Goal: Task Accomplishment & Management: Manage account settings

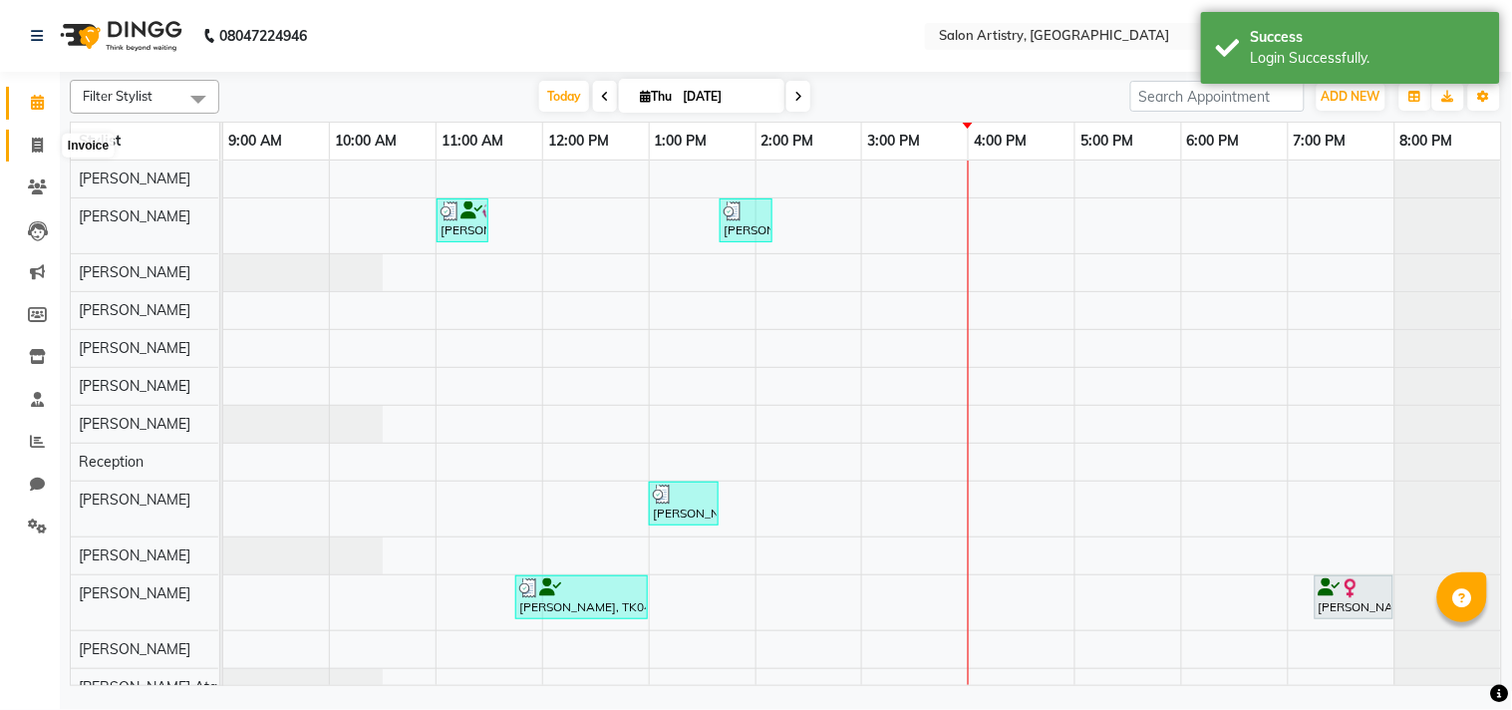
click at [34, 146] on icon at bounding box center [37, 145] width 11 height 15
select select "service"
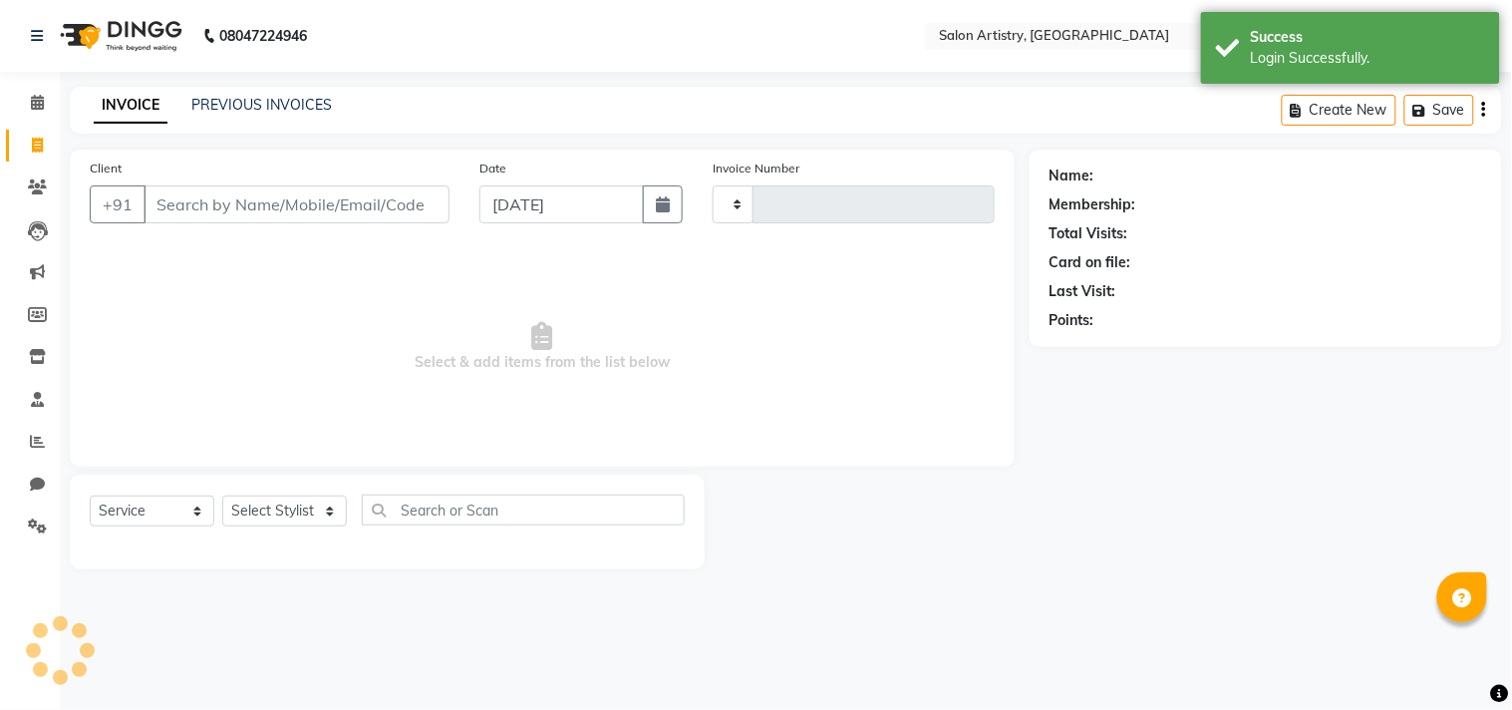
type input "2290"
select select "8285"
click at [306, 106] on link "PREVIOUS INVOICES" at bounding box center [261, 105] width 141 height 18
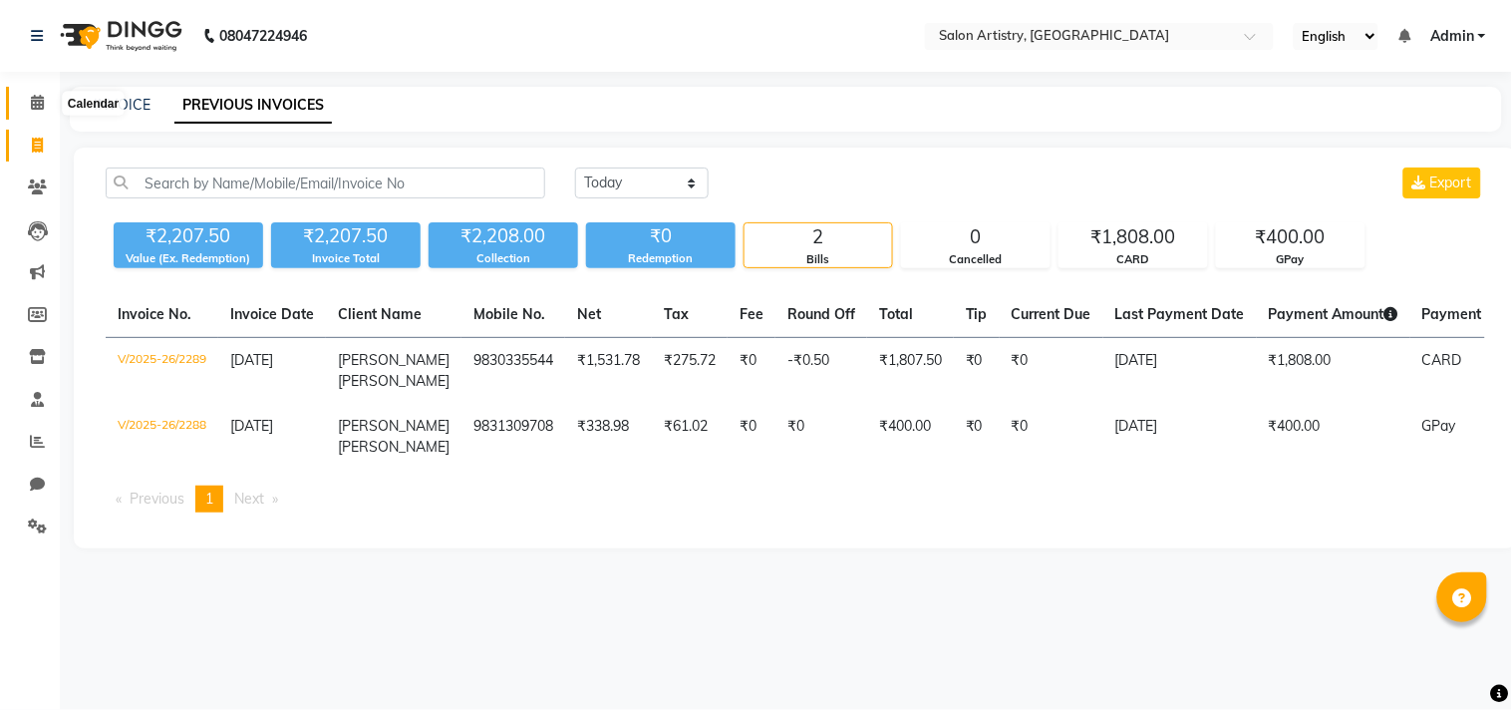
click at [33, 102] on icon at bounding box center [37, 102] width 13 height 15
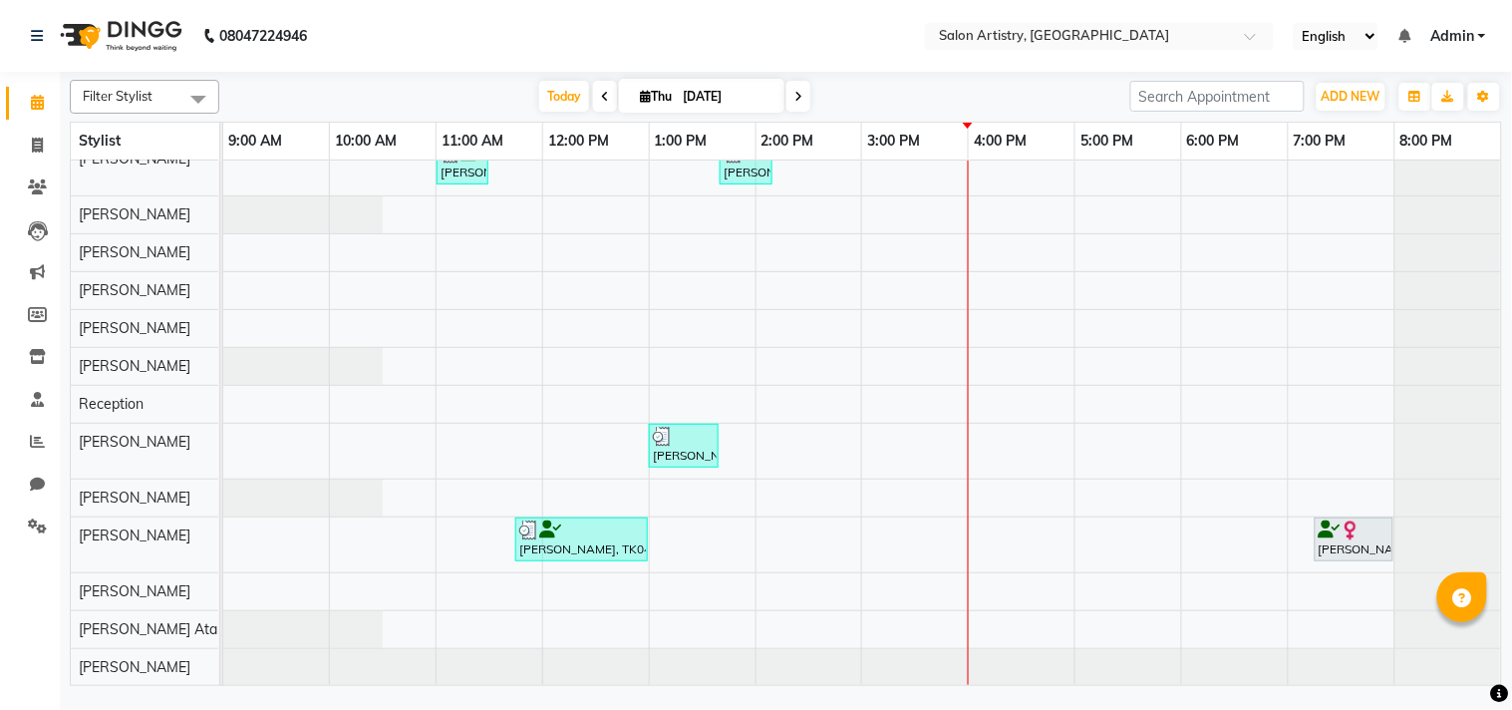
scroll to position [98, 0]
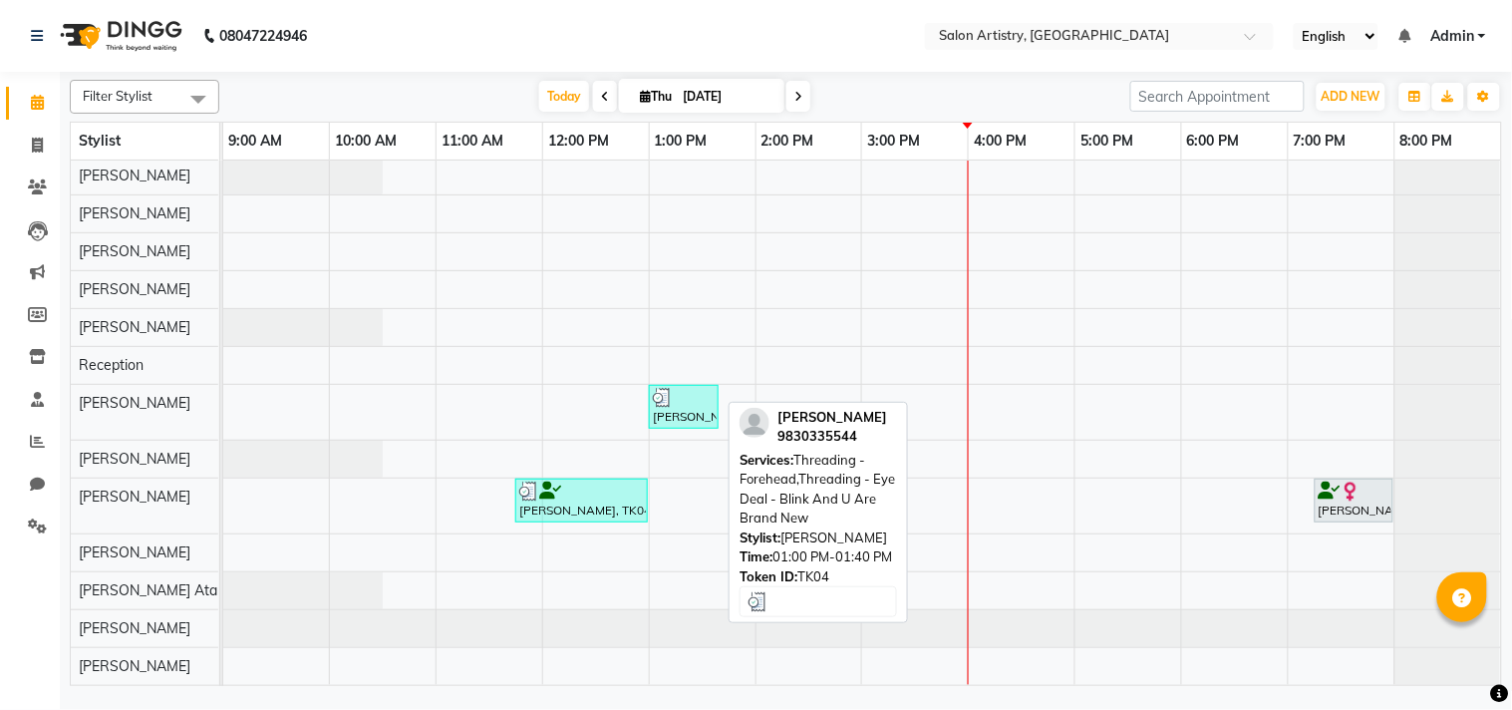
click at [702, 402] on div "[PERSON_NAME], TK04, 01:00 PM-01:40 PM, Threading - Forehead,Threading - Eye De…" at bounding box center [684, 407] width 66 height 38
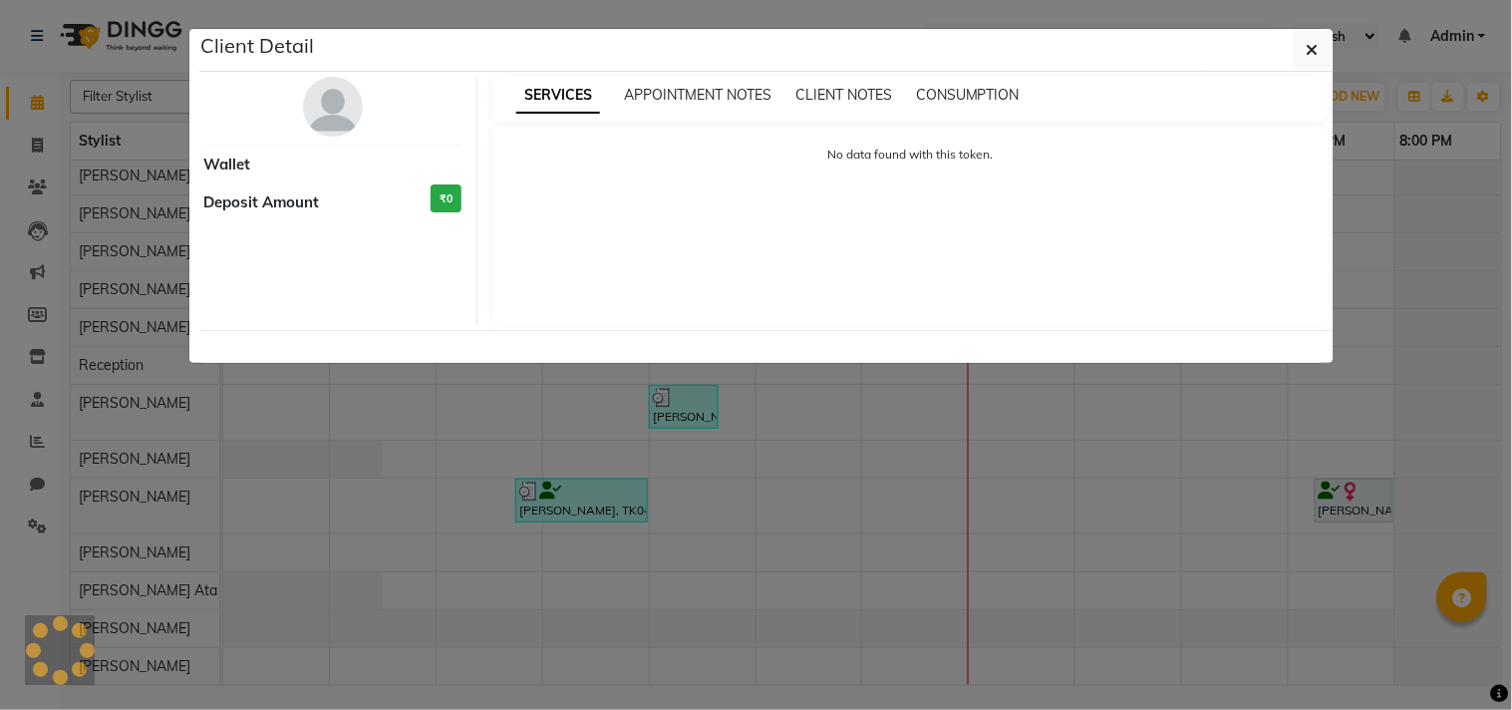
select select "3"
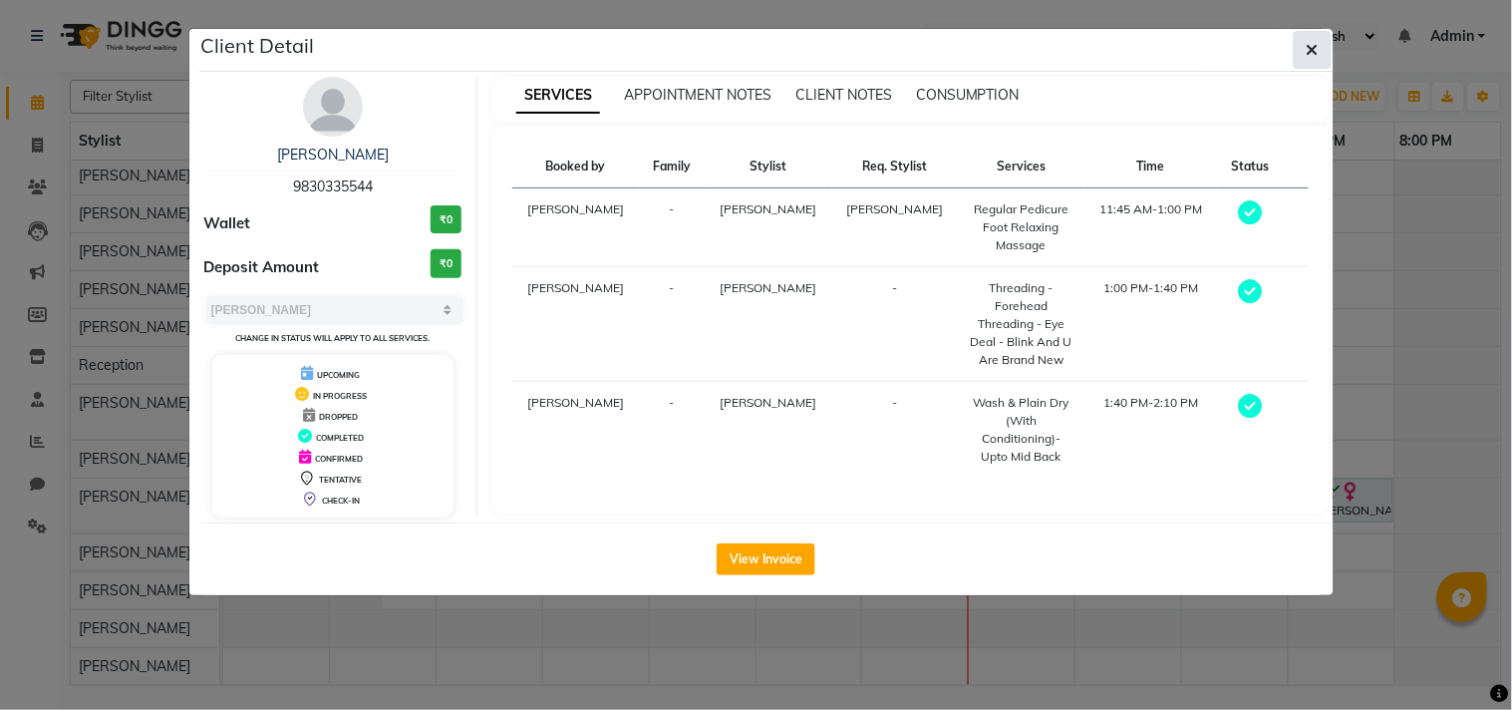
click at [1307, 48] on icon "button" at bounding box center [1313, 50] width 12 height 16
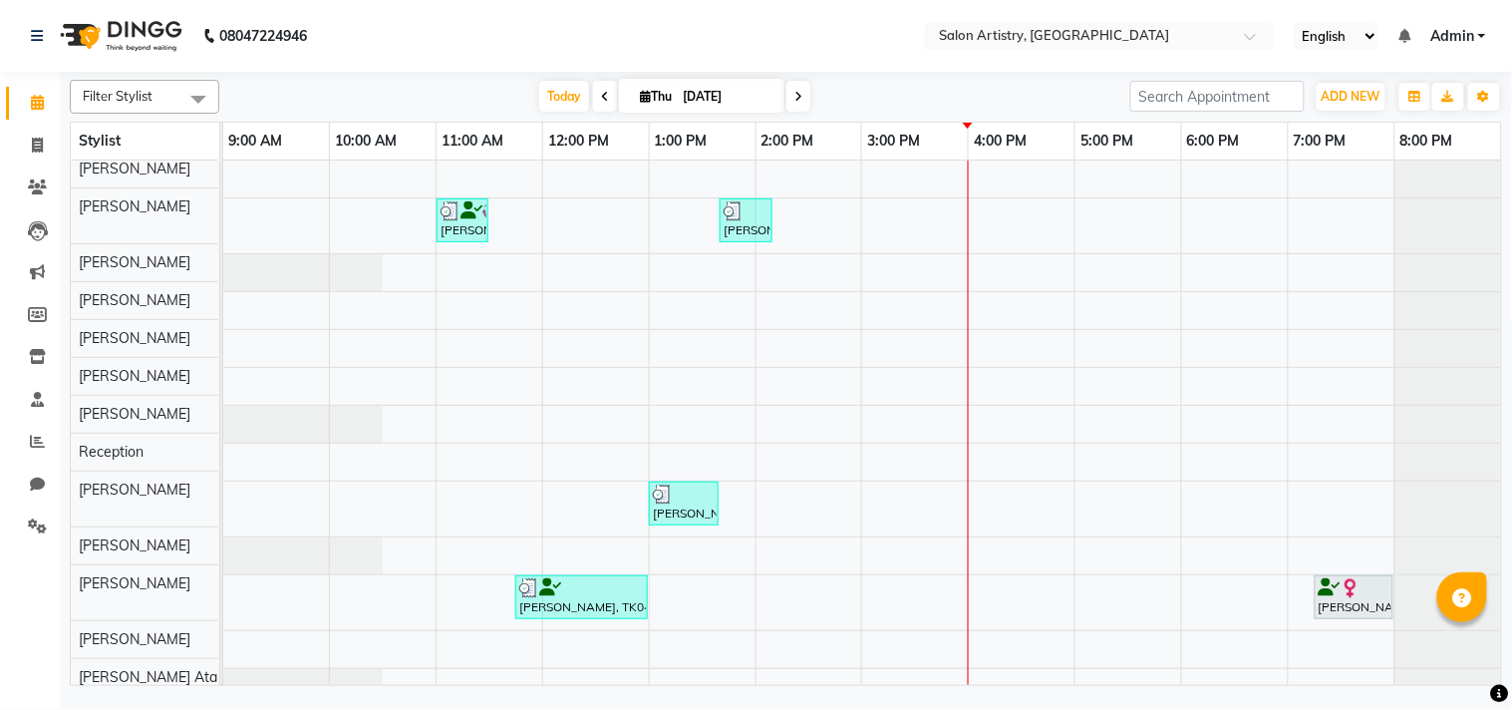
scroll to position [0, 0]
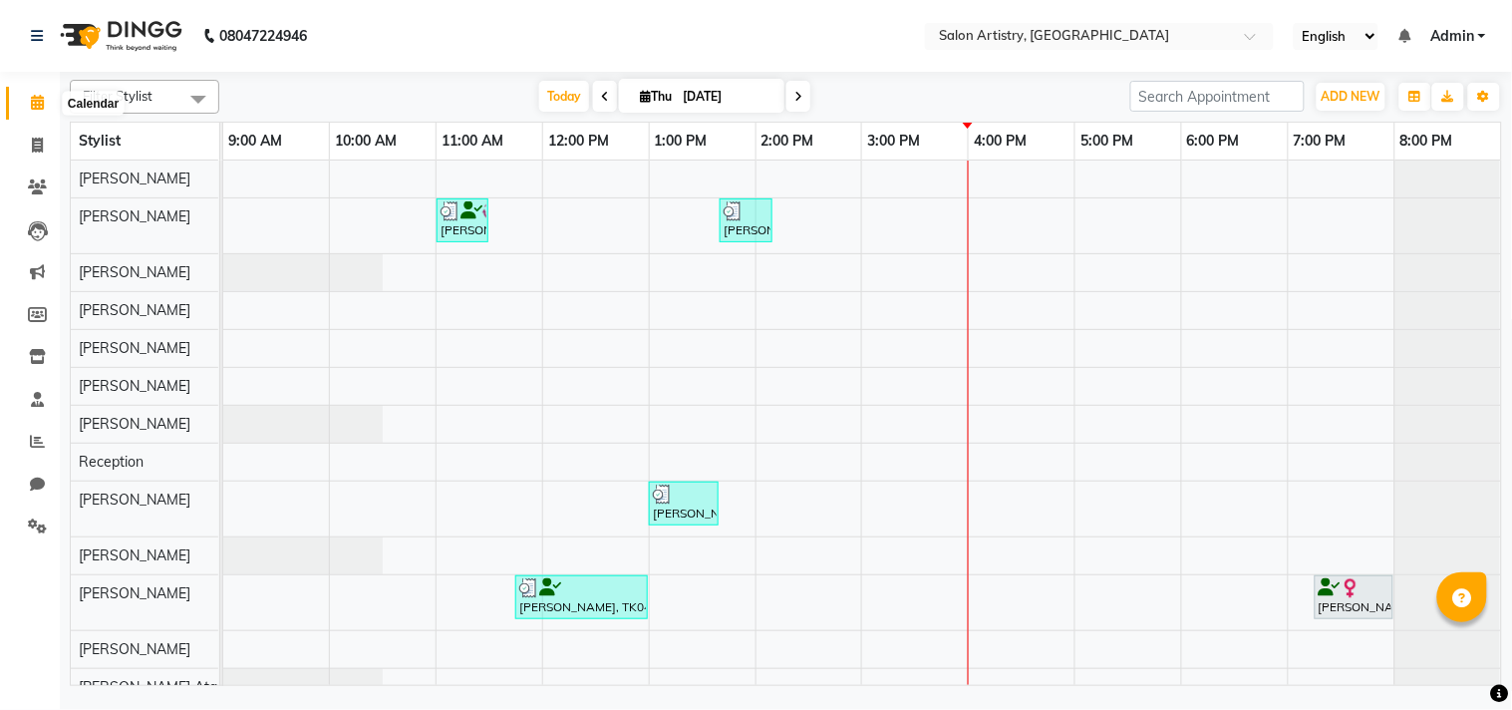
click at [45, 104] on span at bounding box center [37, 103] width 35 height 23
click at [28, 103] on span at bounding box center [37, 103] width 35 height 23
click at [1463, 30] on span "Admin" at bounding box center [1452, 36] width 44 height 21
click at [861, 18] on nav "08047224946 Select Location × Salon Artistry, Middleton Street English ENGLISH …" at bounding box center [756, 36] width 1512 height 72
click at [797, 98] on icon at bounding box center [798, 97] width 8 height 12
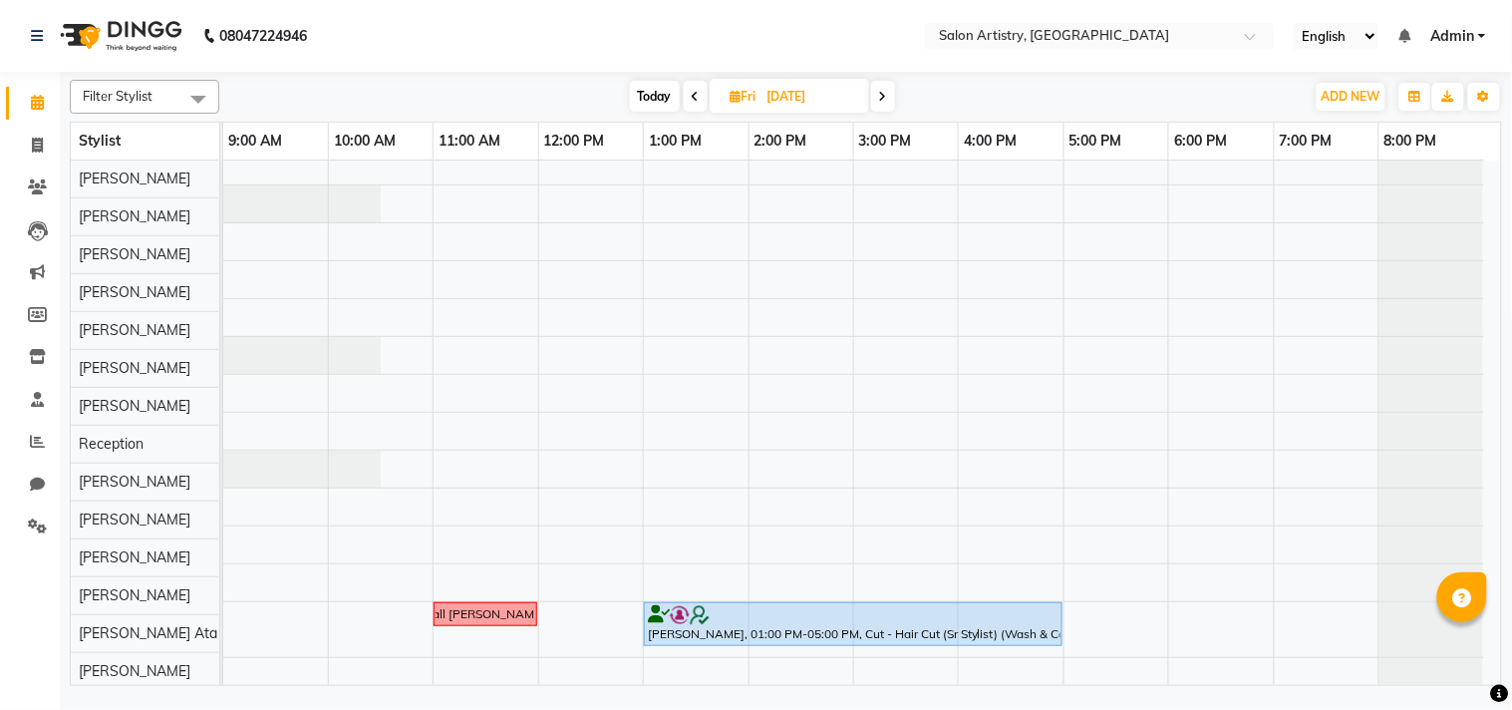
scroll to position [80, 0]
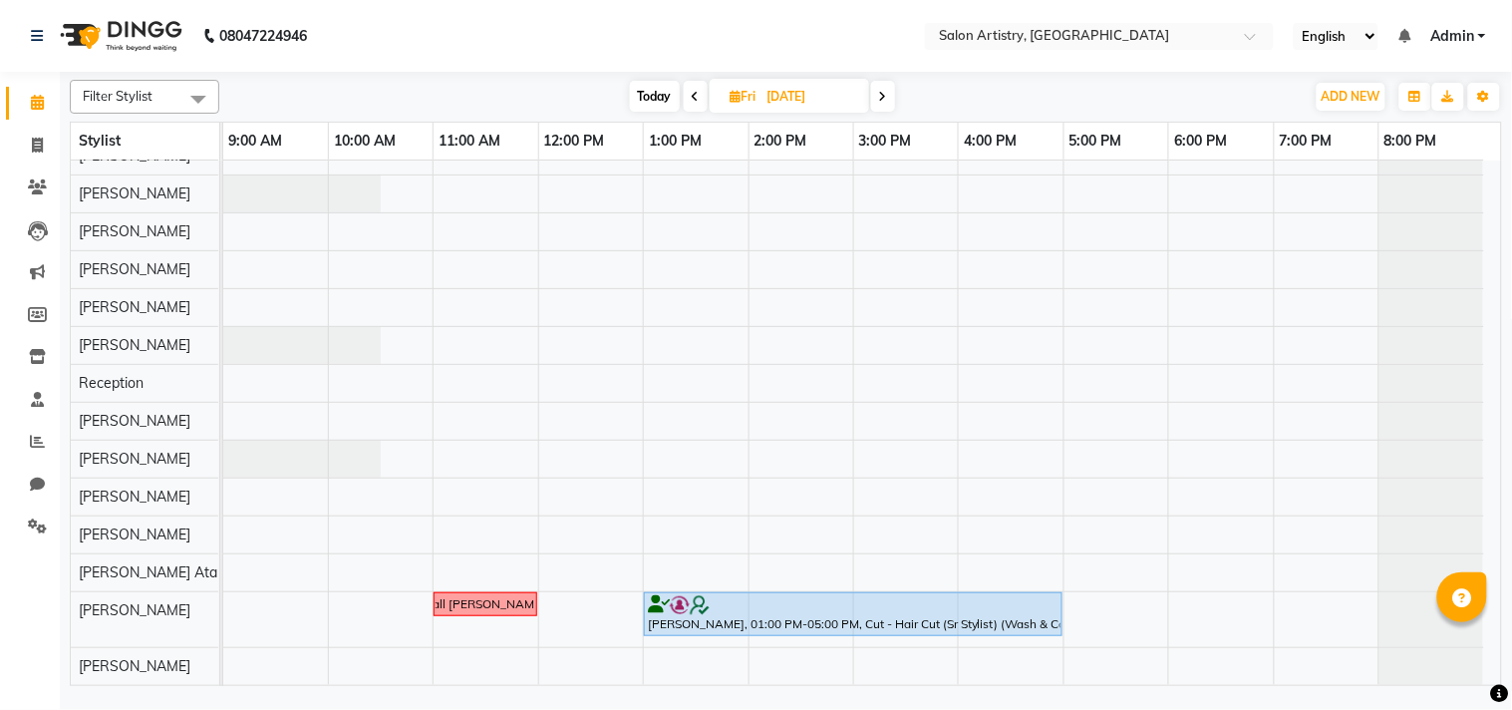
click at [894, 94] on span at bounding box center [883, 96] width 24 height 31
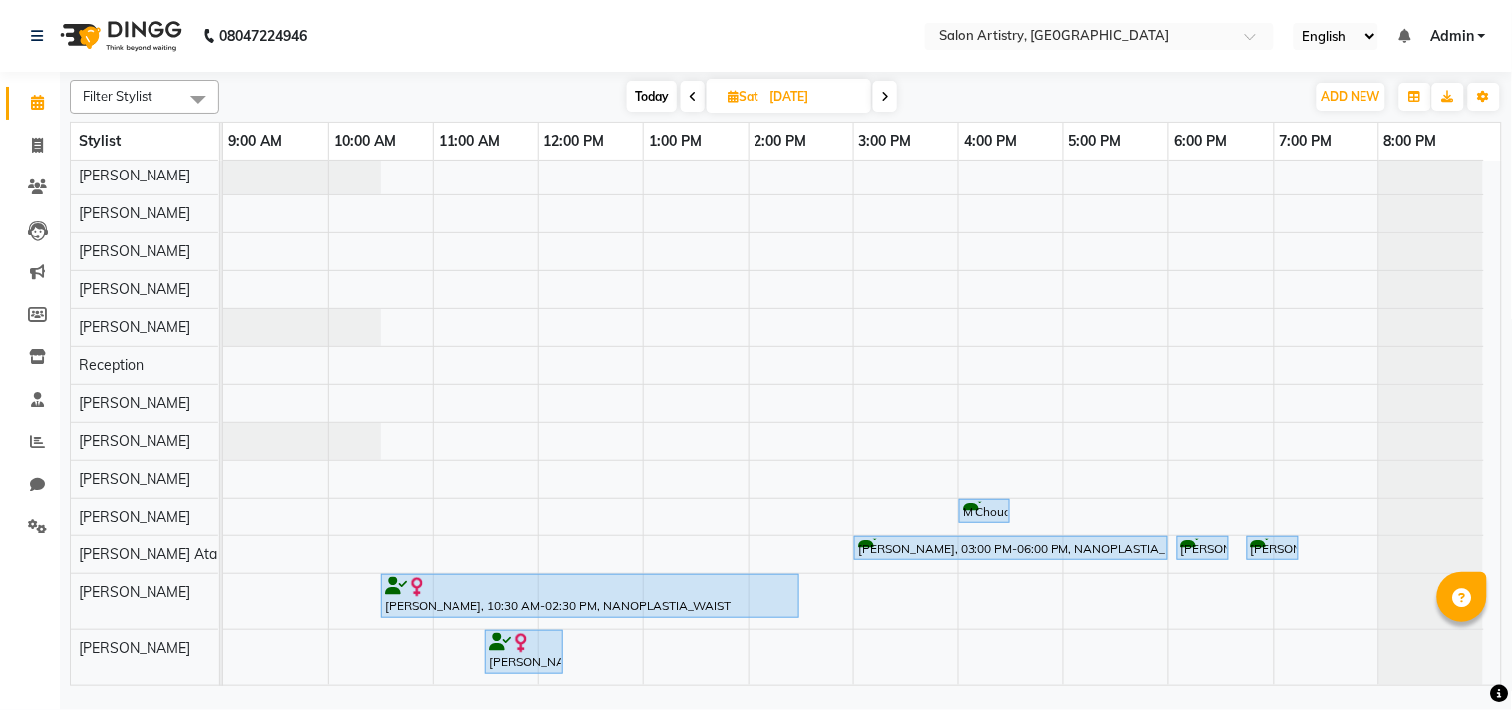
click at [894, 98] on span at bounding box center [885, 96] width 24 height 31
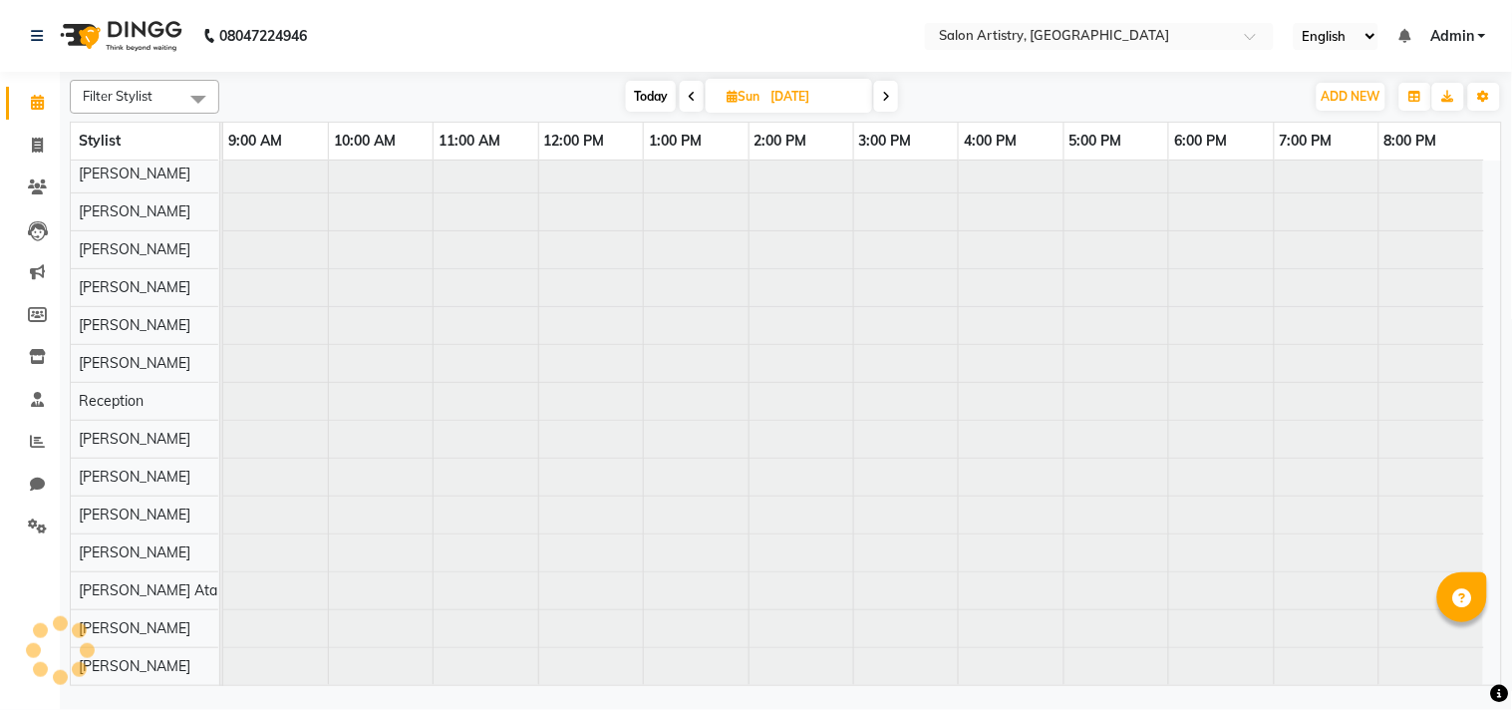
scroll to position [61, 0]
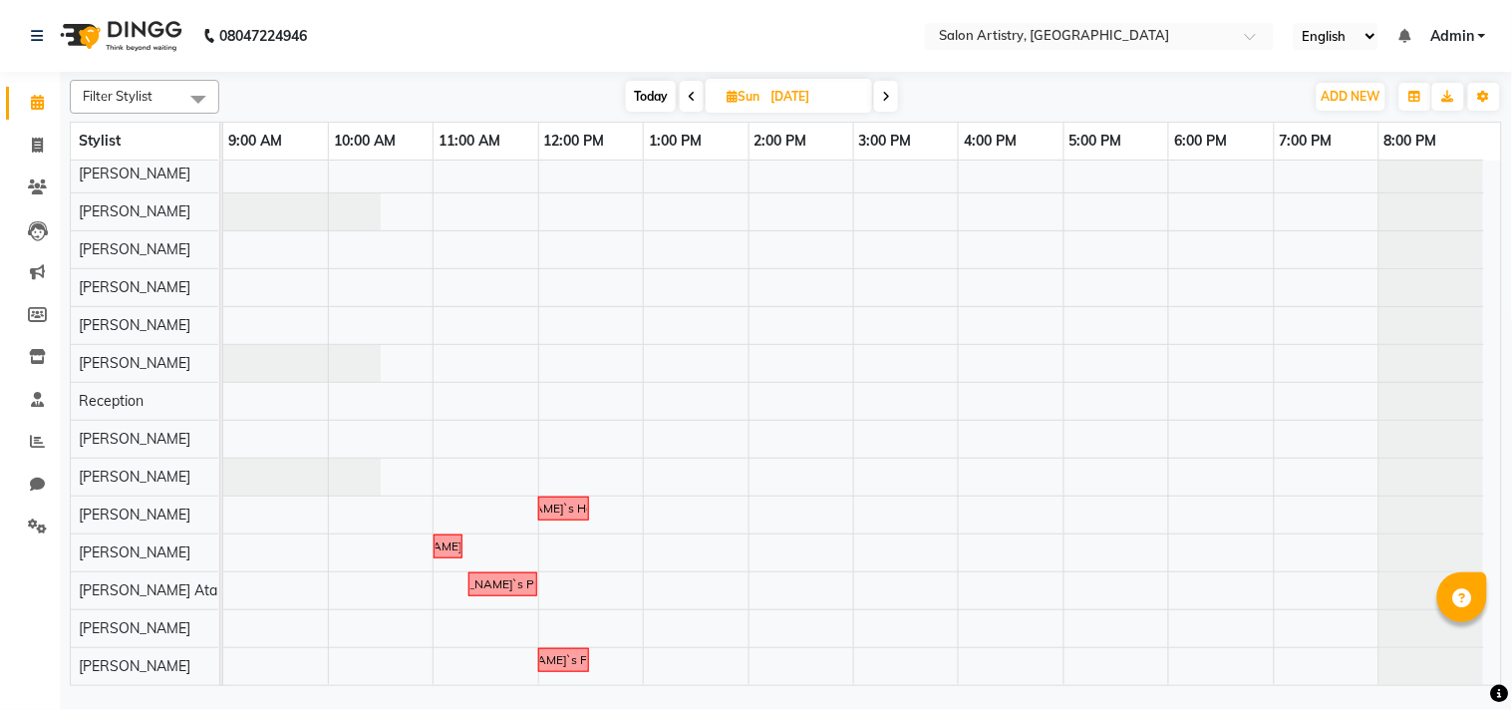
click at [885, 100] on icon at bounding box center [886, 97] width 8 height 12
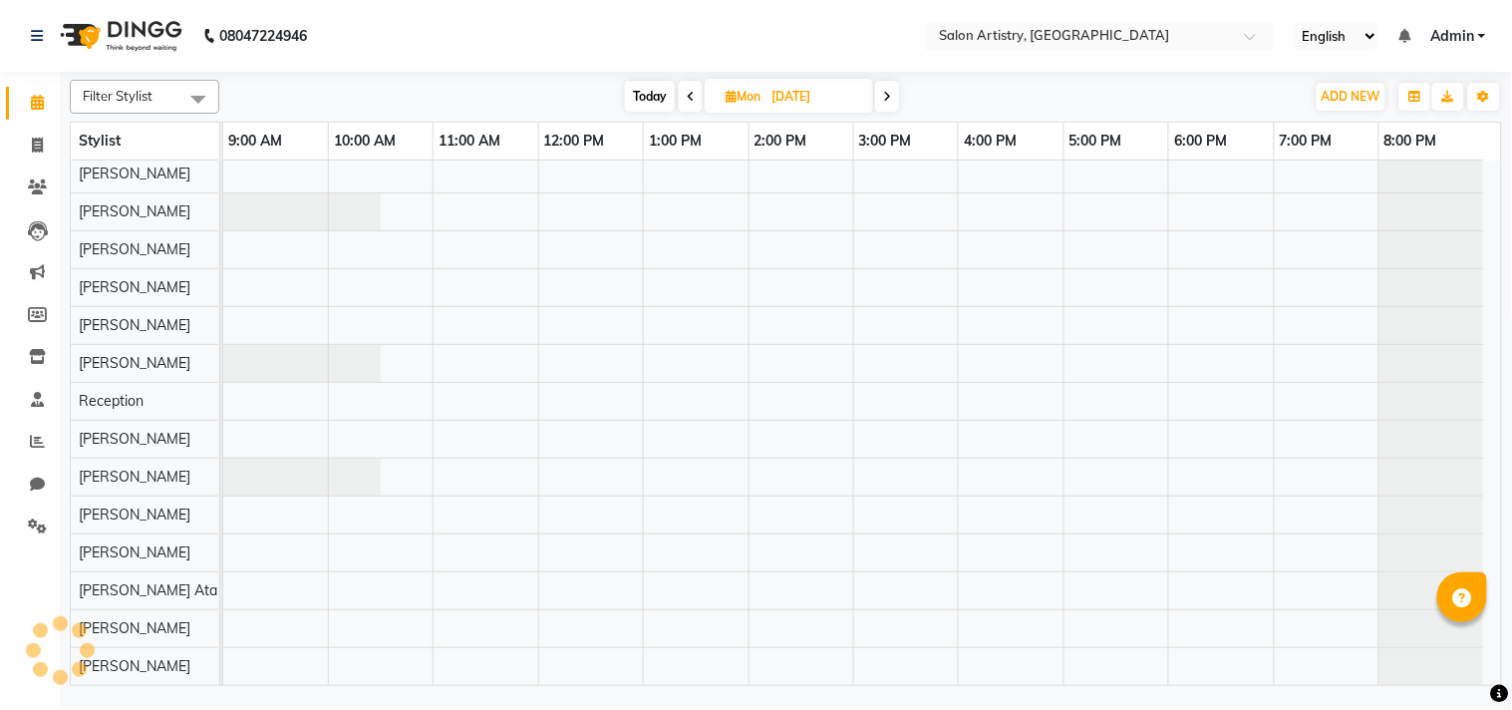
scroll to position [80, 0]
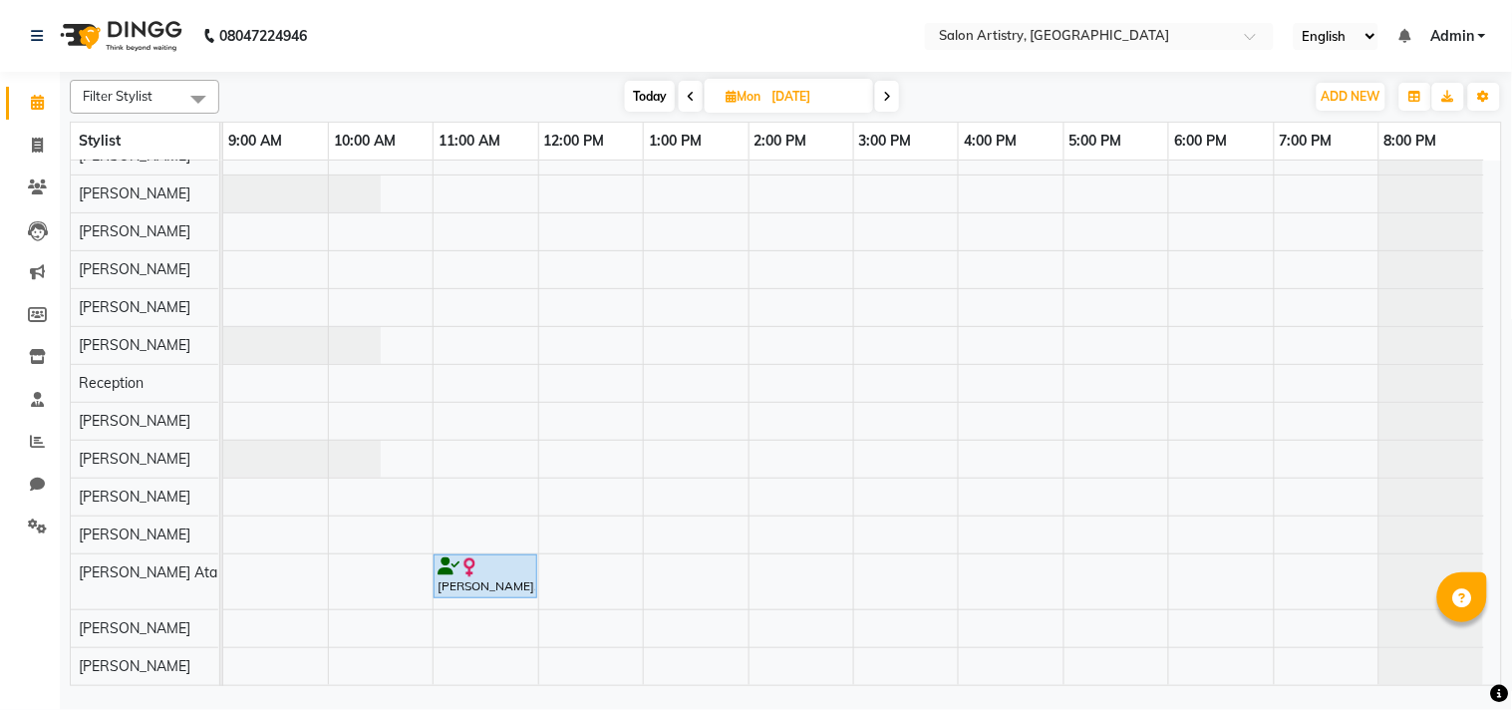
click at [885, 100] on icon at bounding box center [887, 97] width 8 height 12
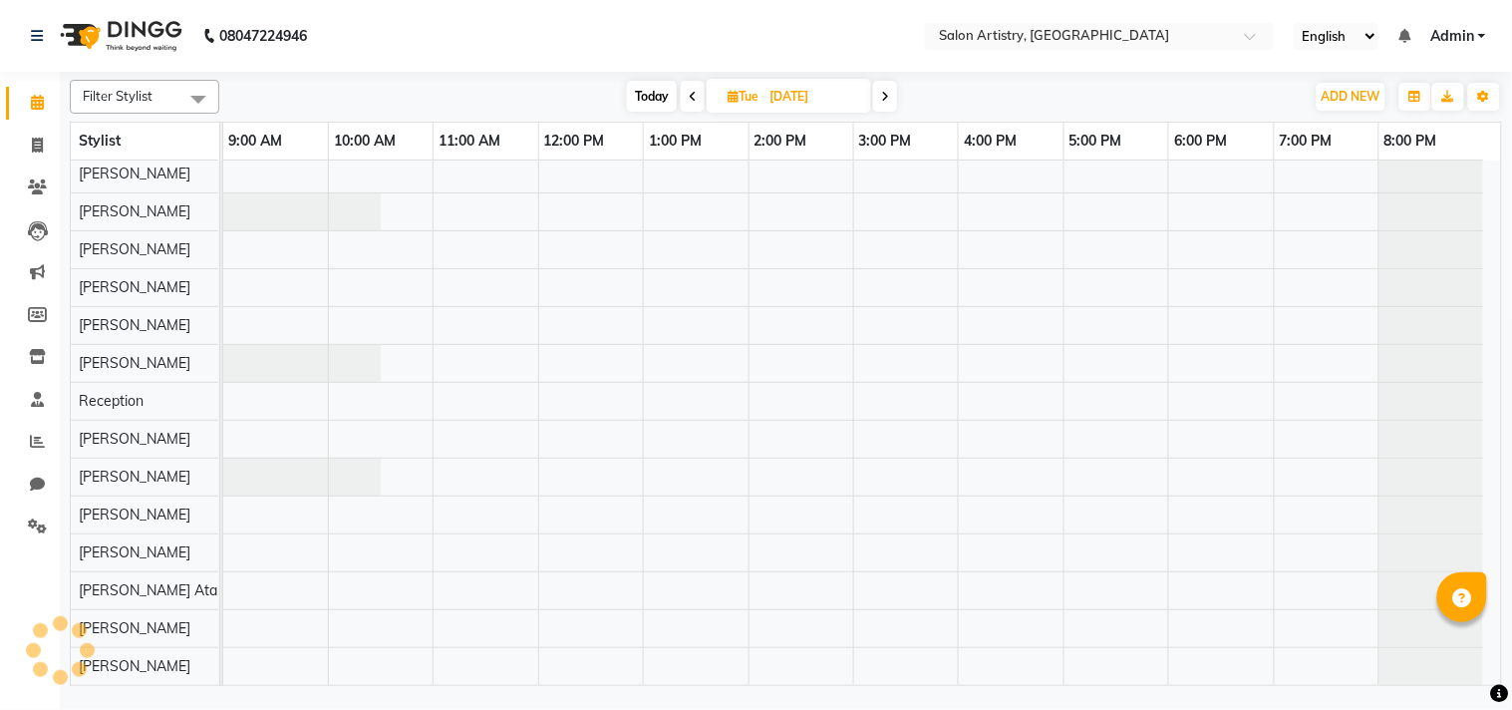
click at [885, 100] on icon at bounding box center [885, 97] width 8 height 12
click at [885, 100] on span at bounding box center [888, 96] width 24 height 31
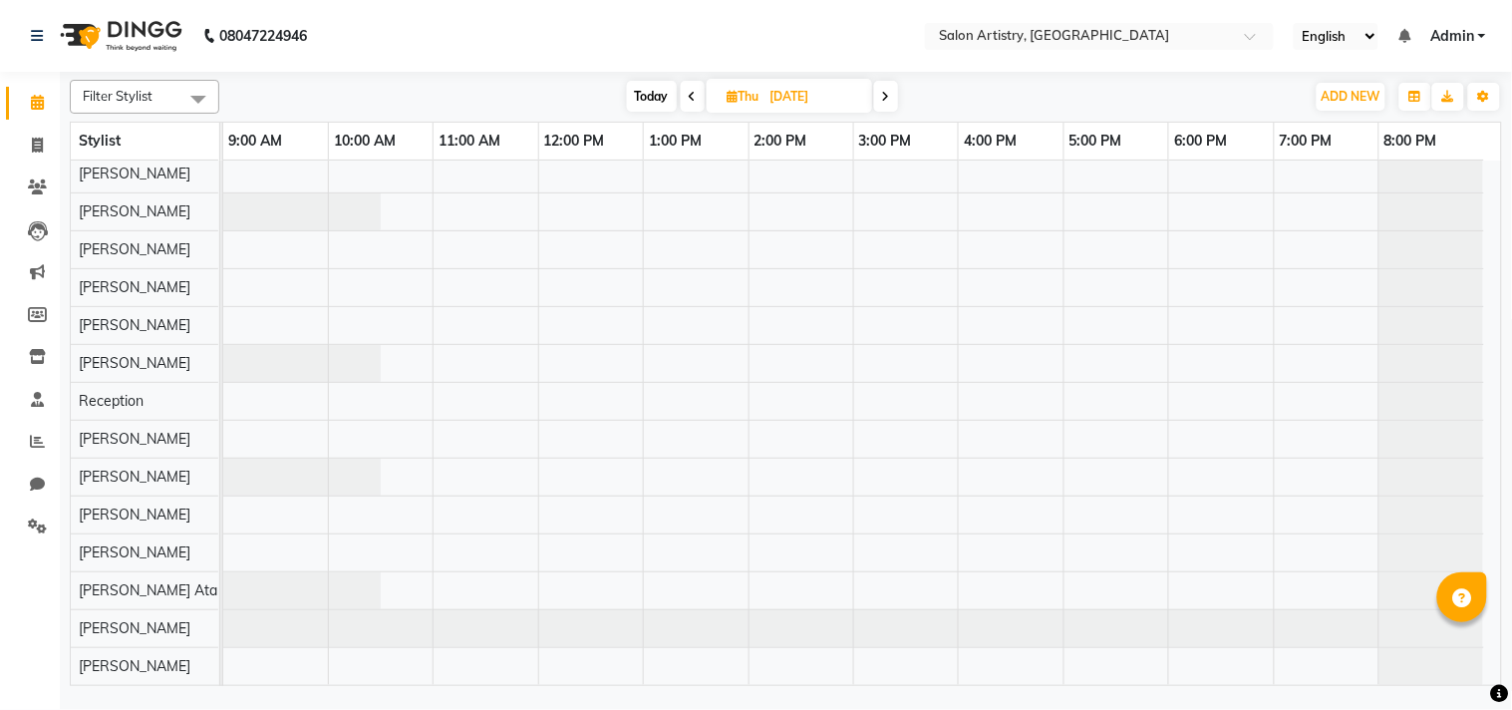
click at [885, 100] on icon at bounding box center [886, 97] width 8 height 12
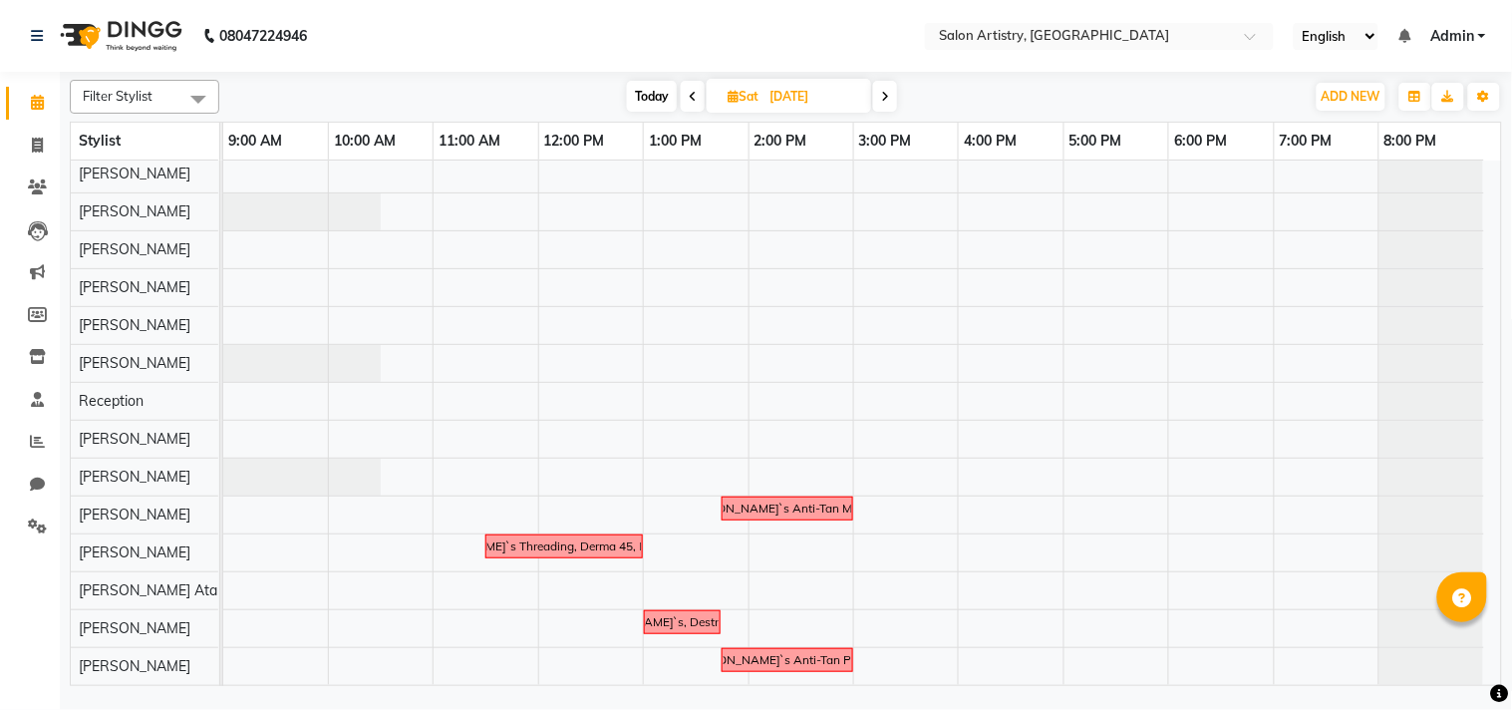
click at [885, 100] on icon at bounding box center [885, 97] width 8 height 12
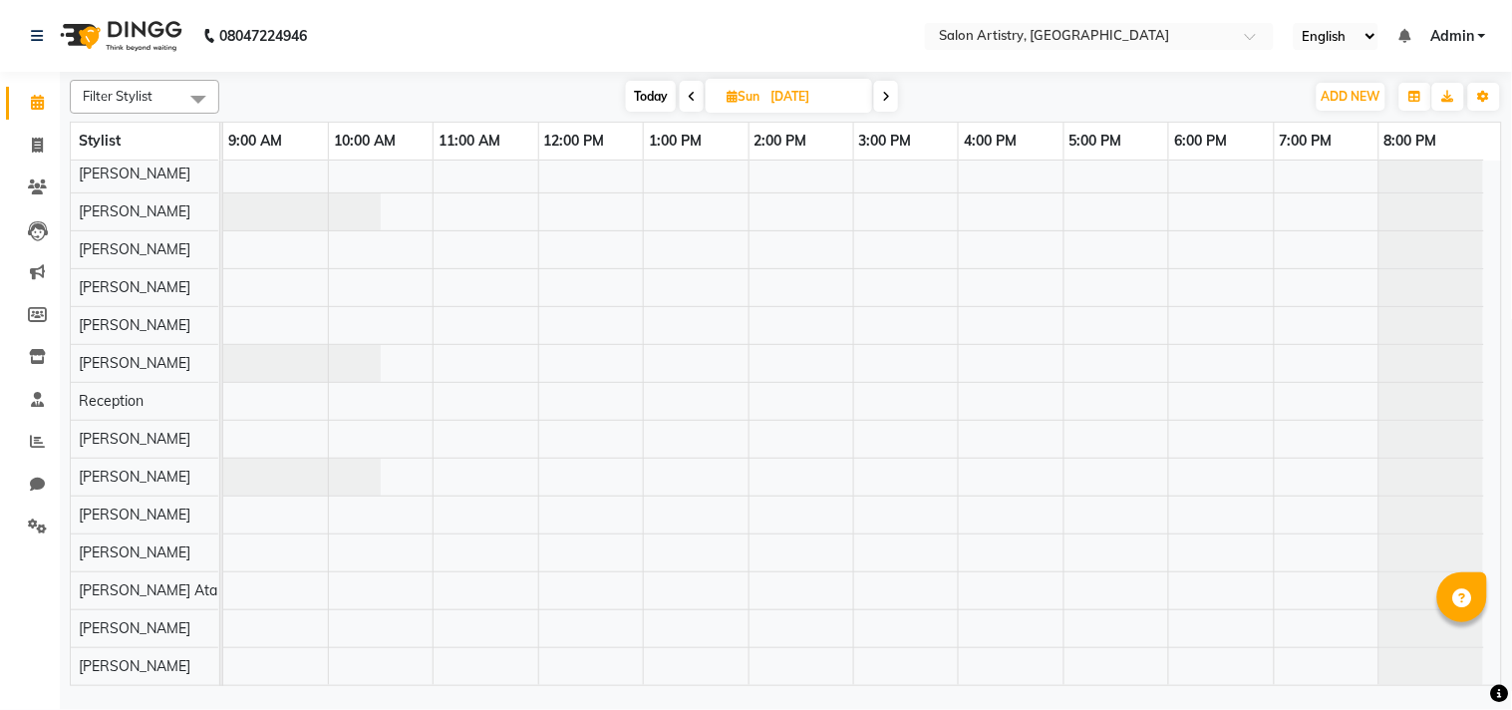
click at [885, 100] on icon at bounding box center [886, 97] width 8 height 12
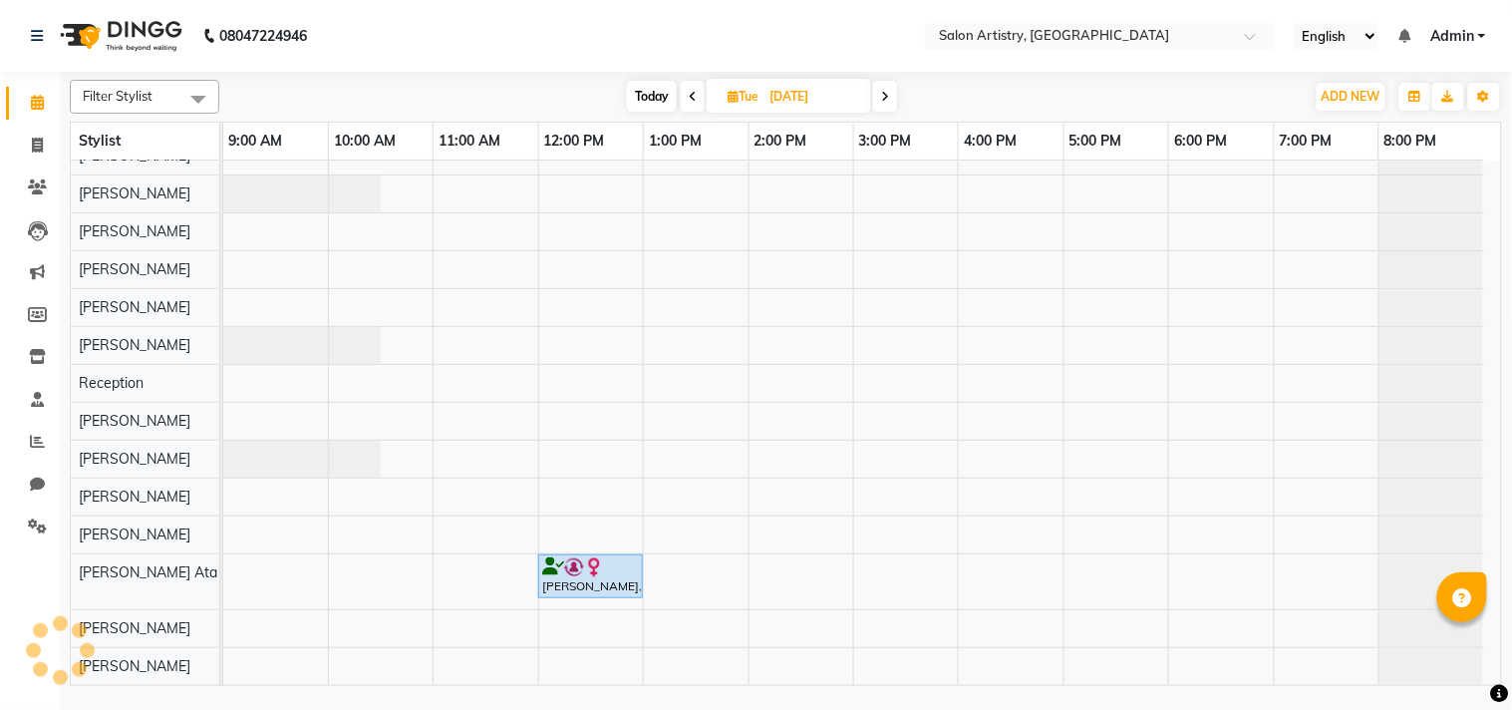
scroll to position [80, 0]
click at [885, 100] on icon at bounding box center [885, 97] width 8 height 12
click at [885, 100] on span at bounding box center [885, 96] width 24 height 31
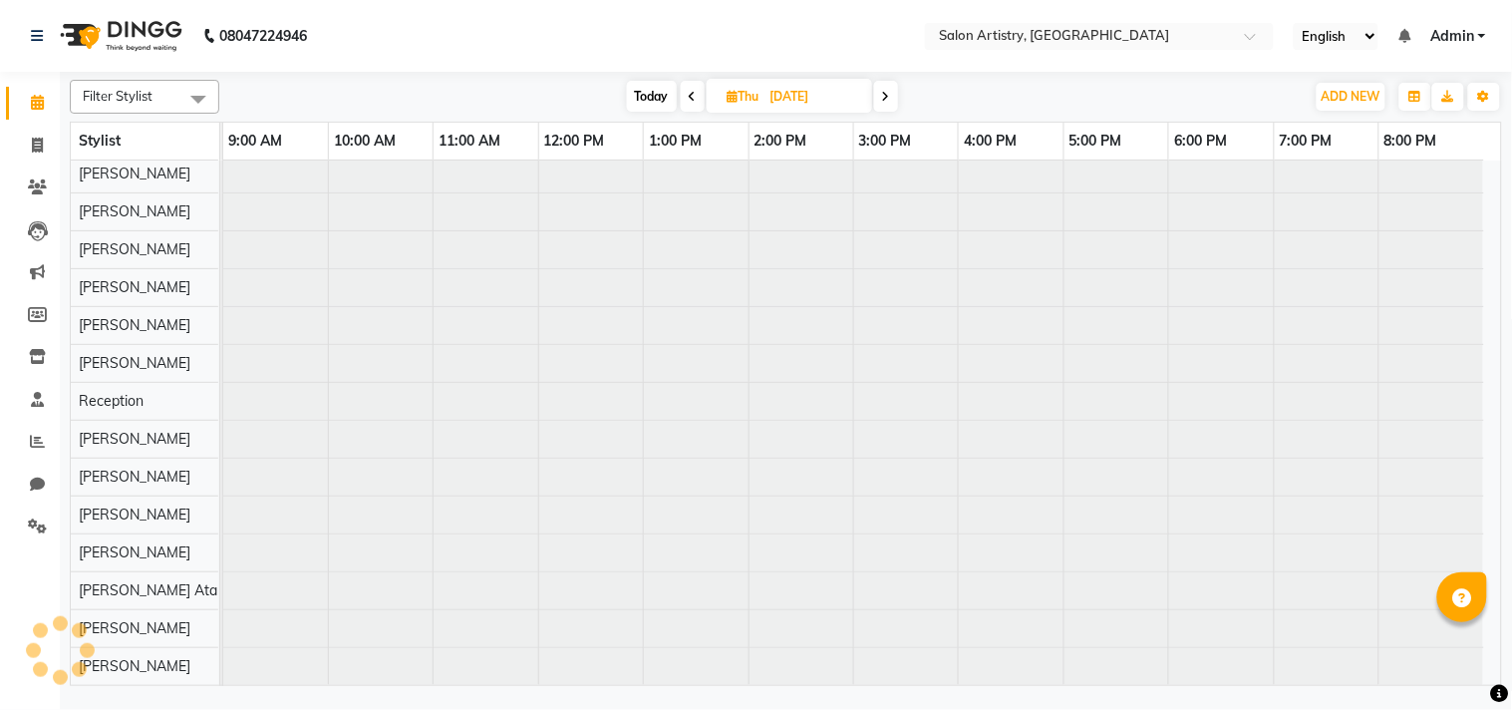
scroll to position [61, 0]
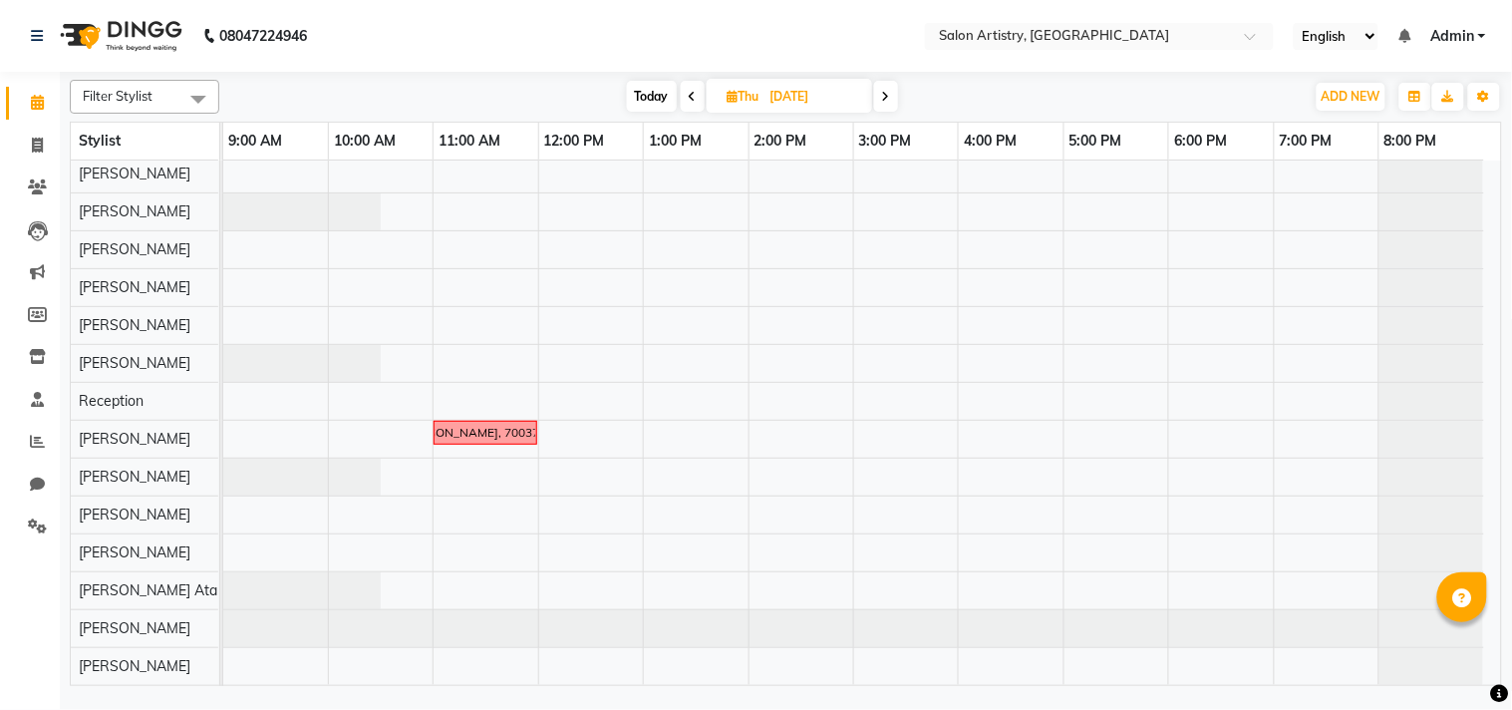
click at [885, 100] on icon at bounding box center [886, 97] width 8 height 12
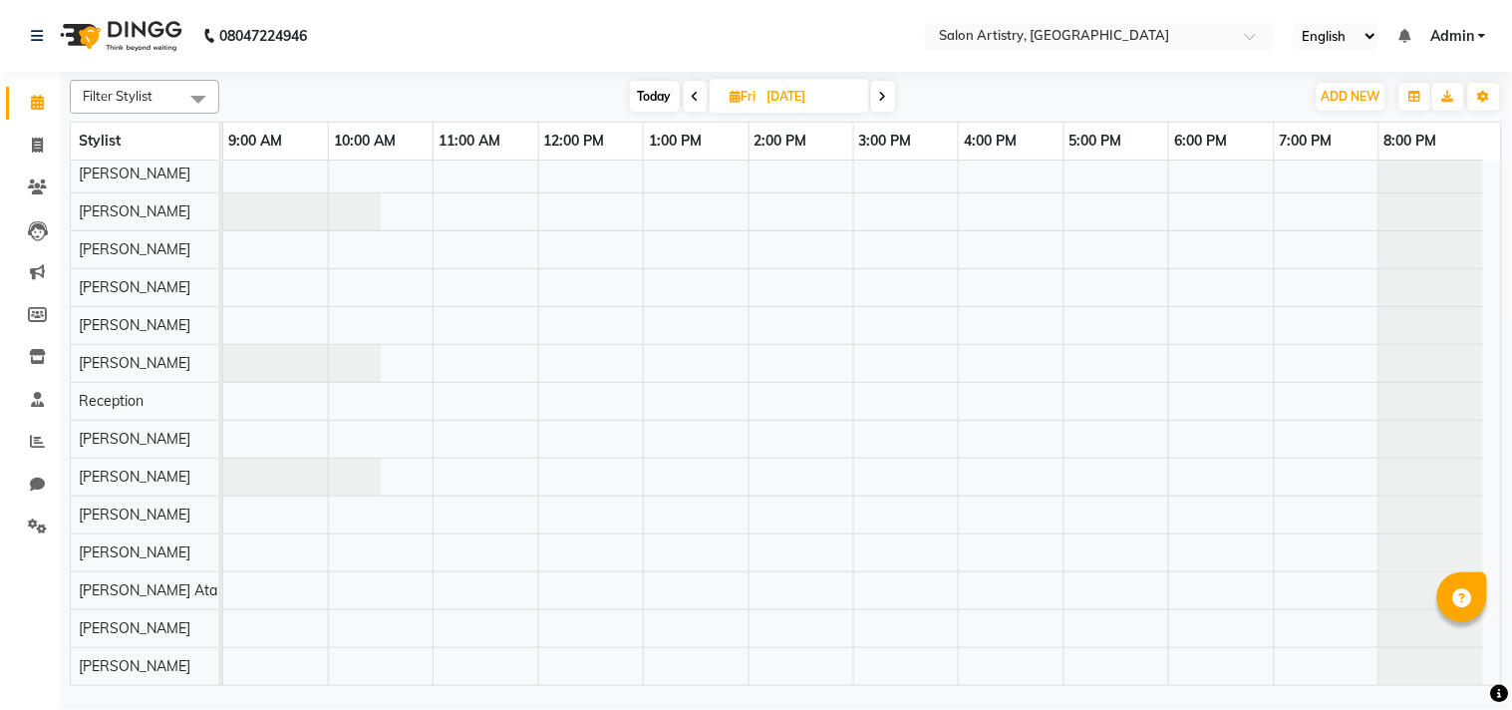
click at [885, 100] on icon at bounding box center [883, 97] width 8 height 12
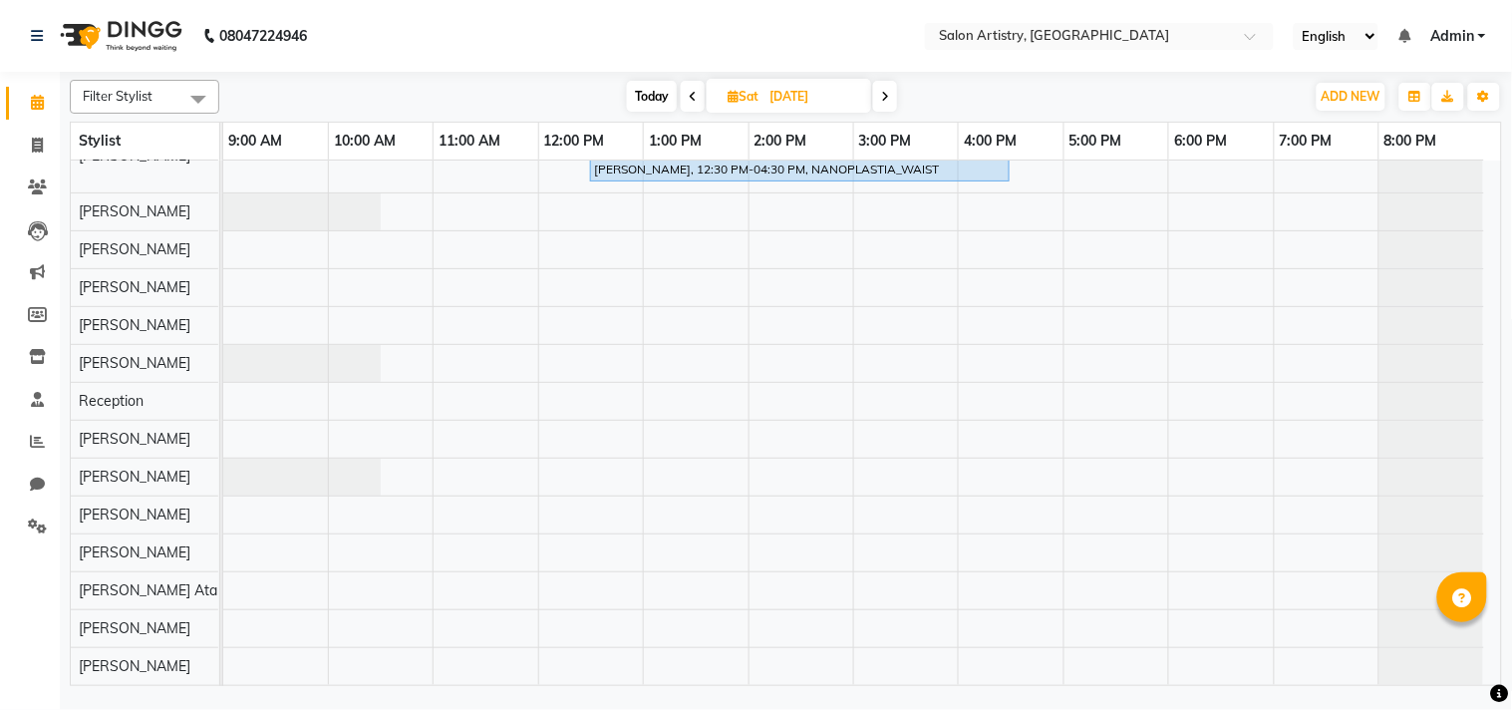
click at [885, 100] on icon at bounding box center [885, 97] width 8 height 12
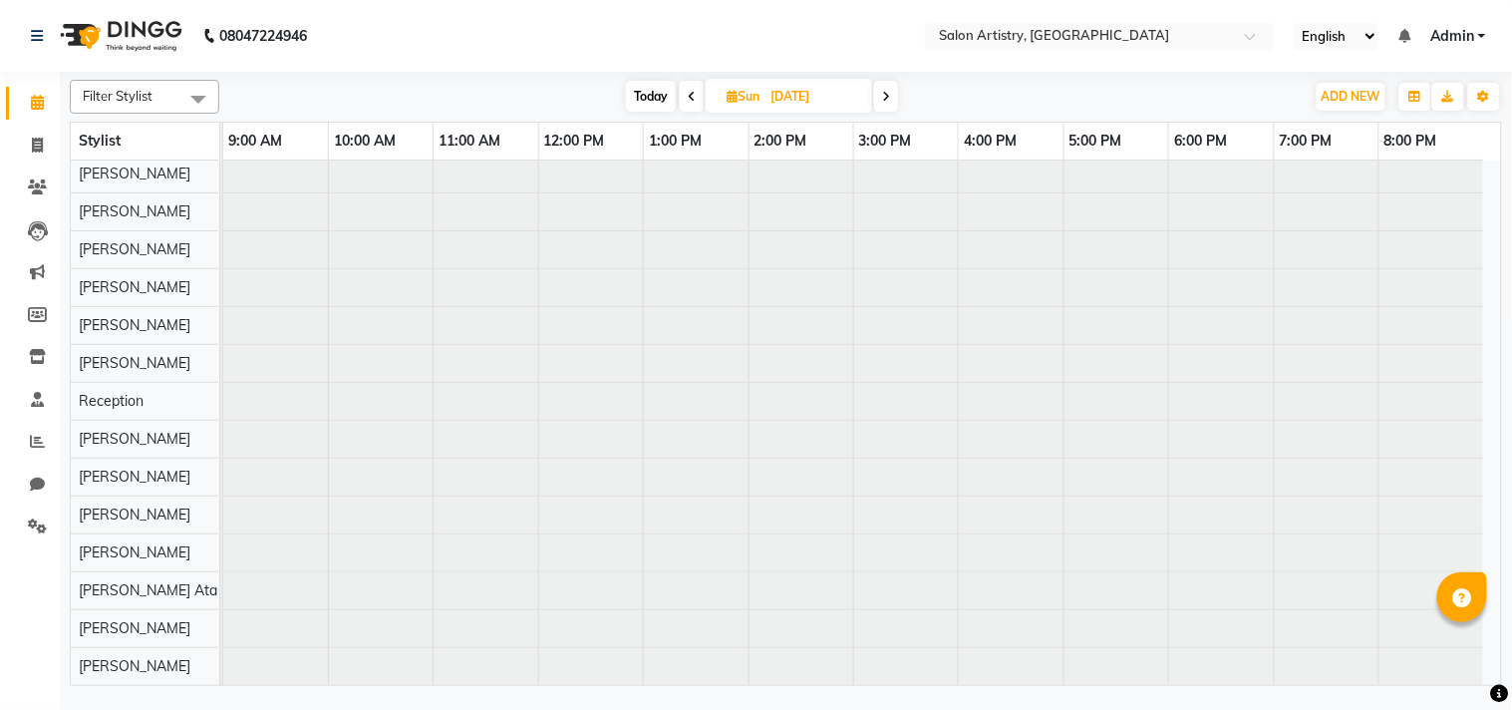
scroll to position [61, 0]
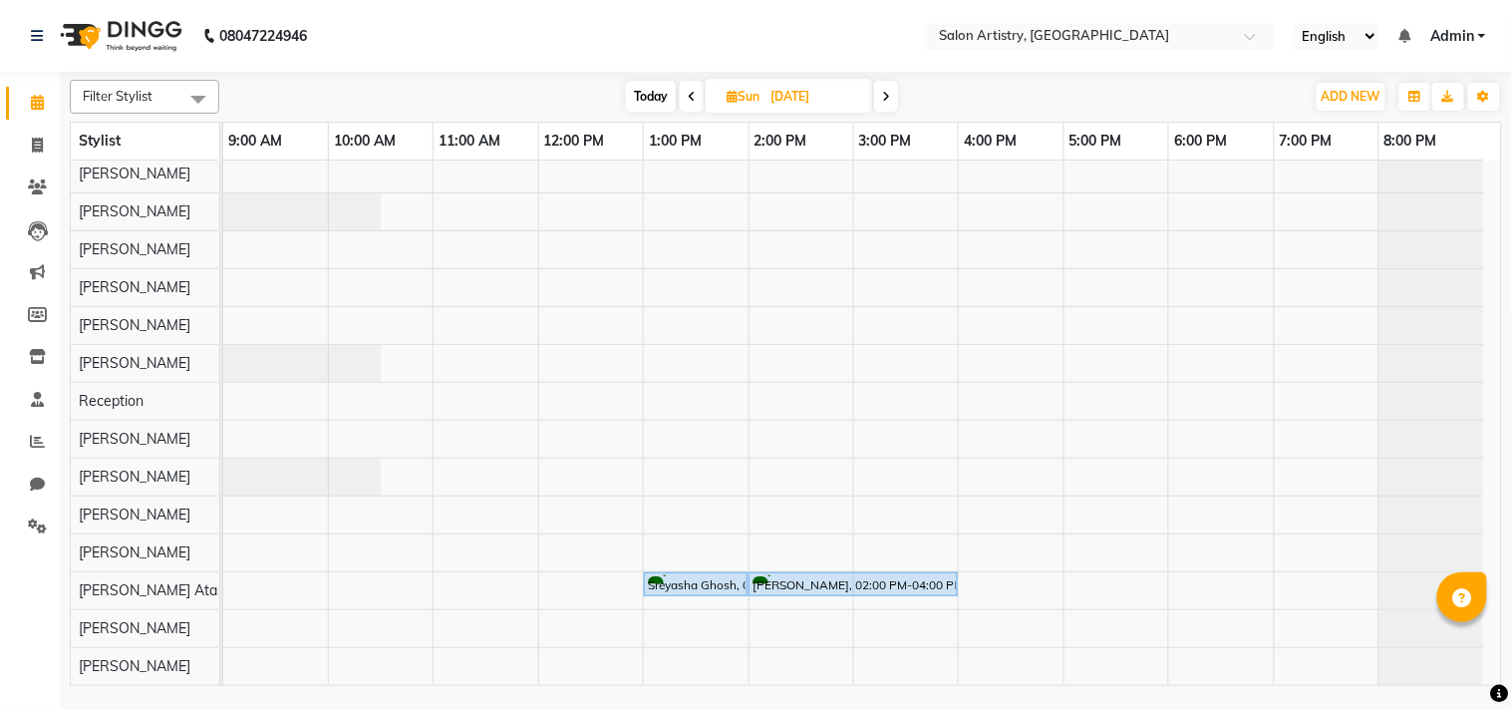
click at [696, 93] on span at bounding box center [692, 96] width 24 height 31
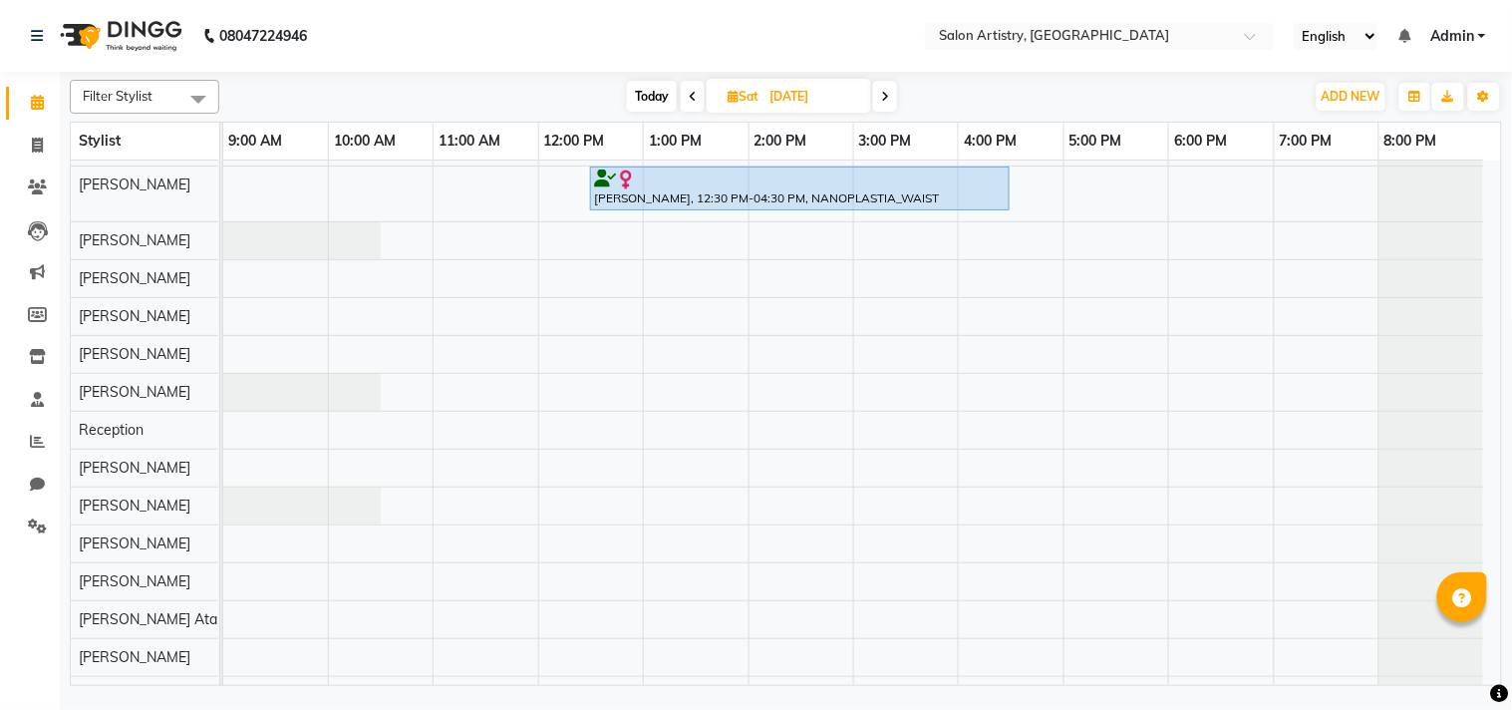
scroll to position [0, 0]
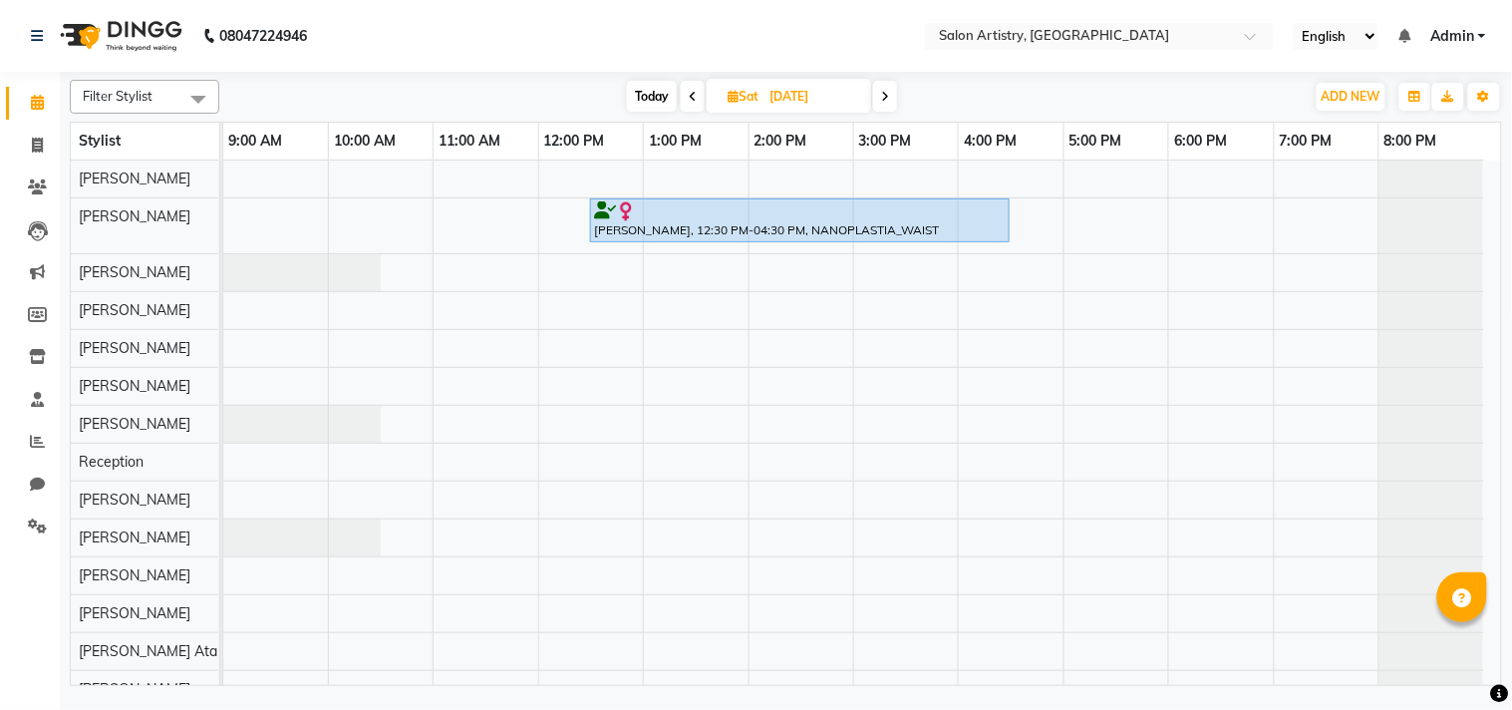
click at [881, 93] on span at bounding box center [885, 96] width 24 height 31
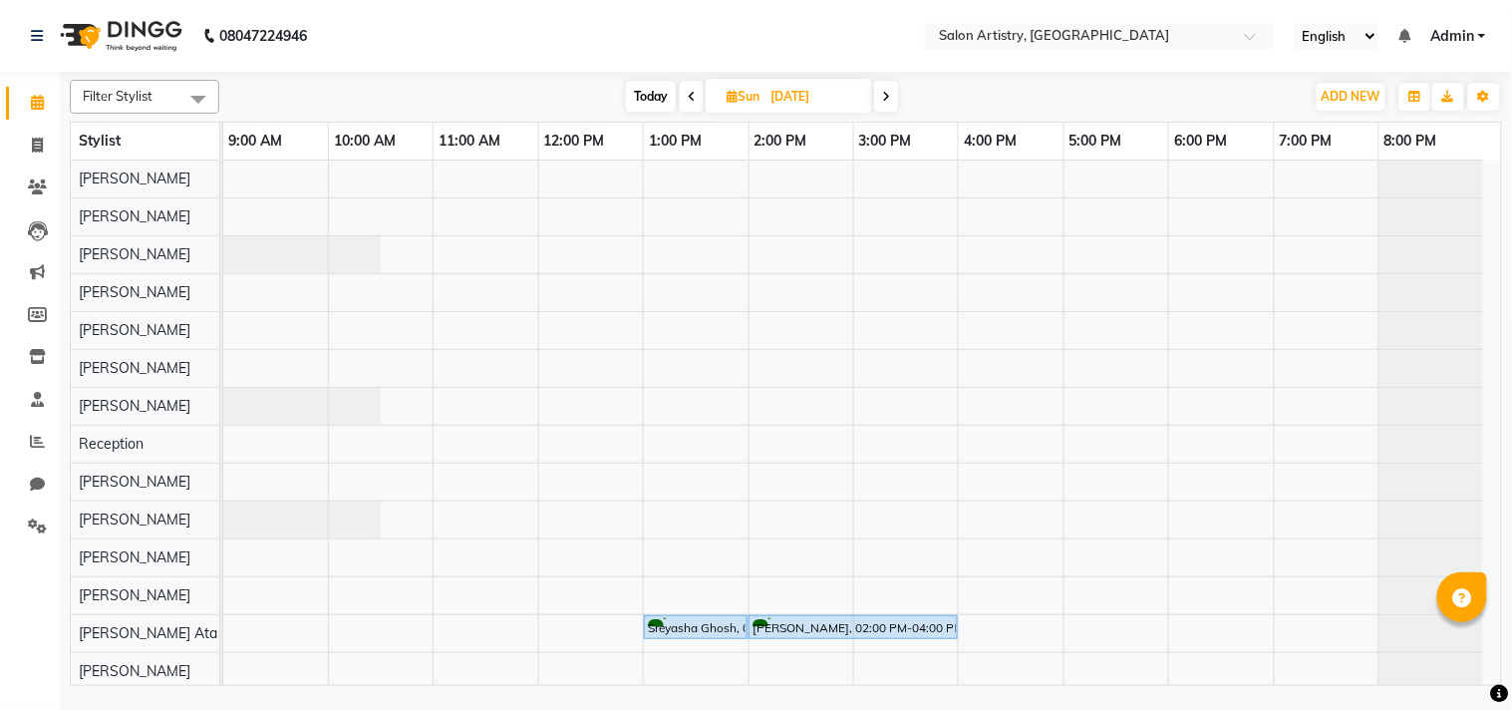
click at [880, 90] on span at bounding box center [886, 96] width 24 height 31
click at [1476, 157] on div "8:00 PM" at bounding box center [1431, 141] width 105 height 37
click at [891, 97] on icon at bounding box center [887, 97] width 8 height 12
click at [887, 95] on icon at bounding box center [885, 97] width 8 height 12
click at [887, 95] on icon at bounding box center [888, 97] width 8 height 12
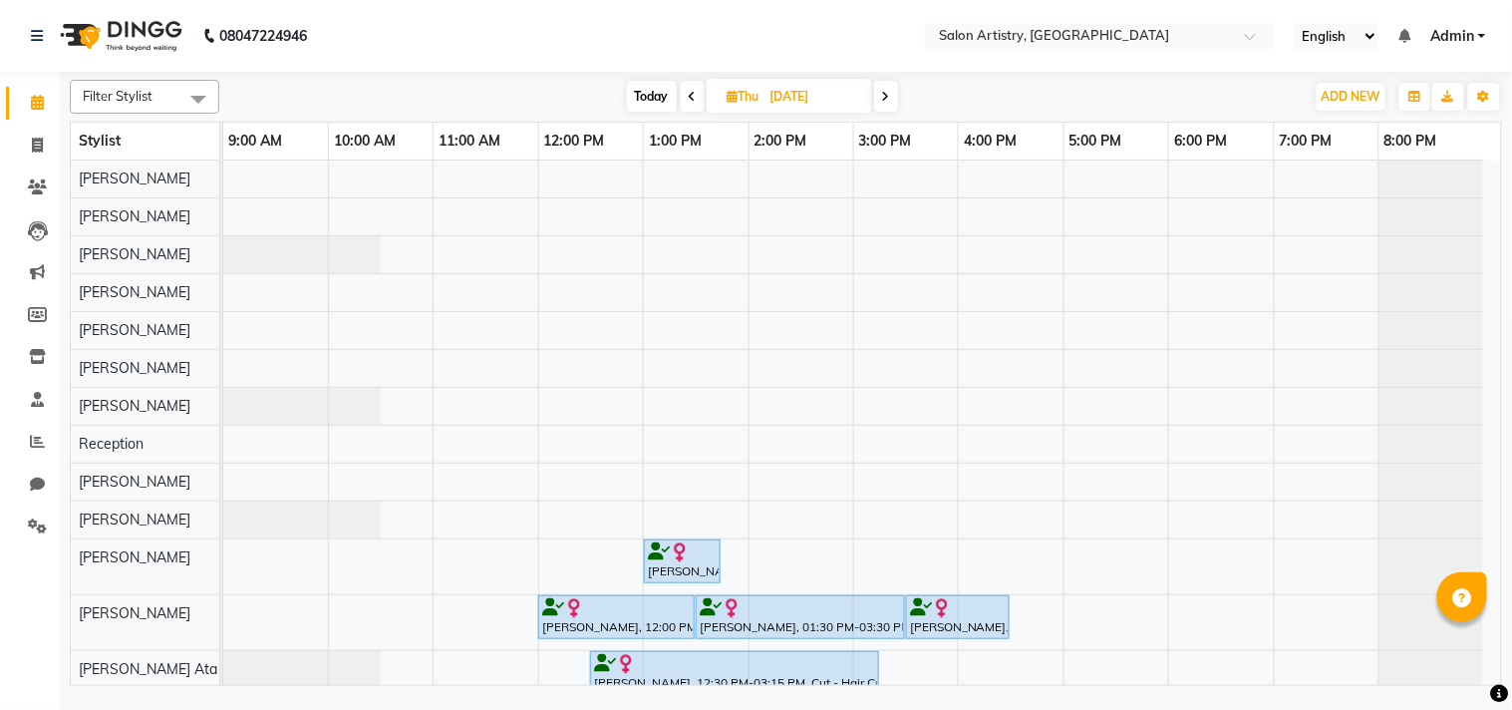
scroll to position [115, 0]
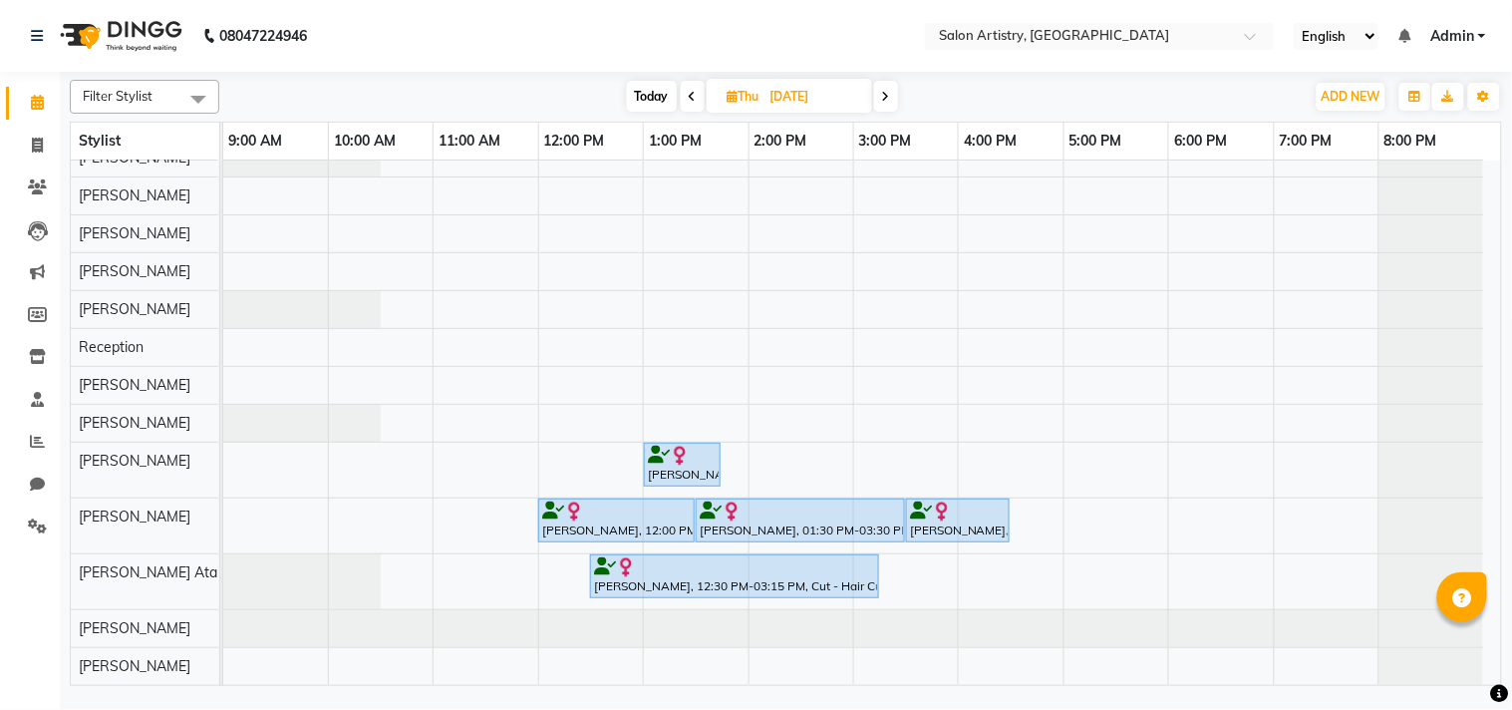
click at [885, 94] on icon at bounding box center [886, 97] width 8 height 12
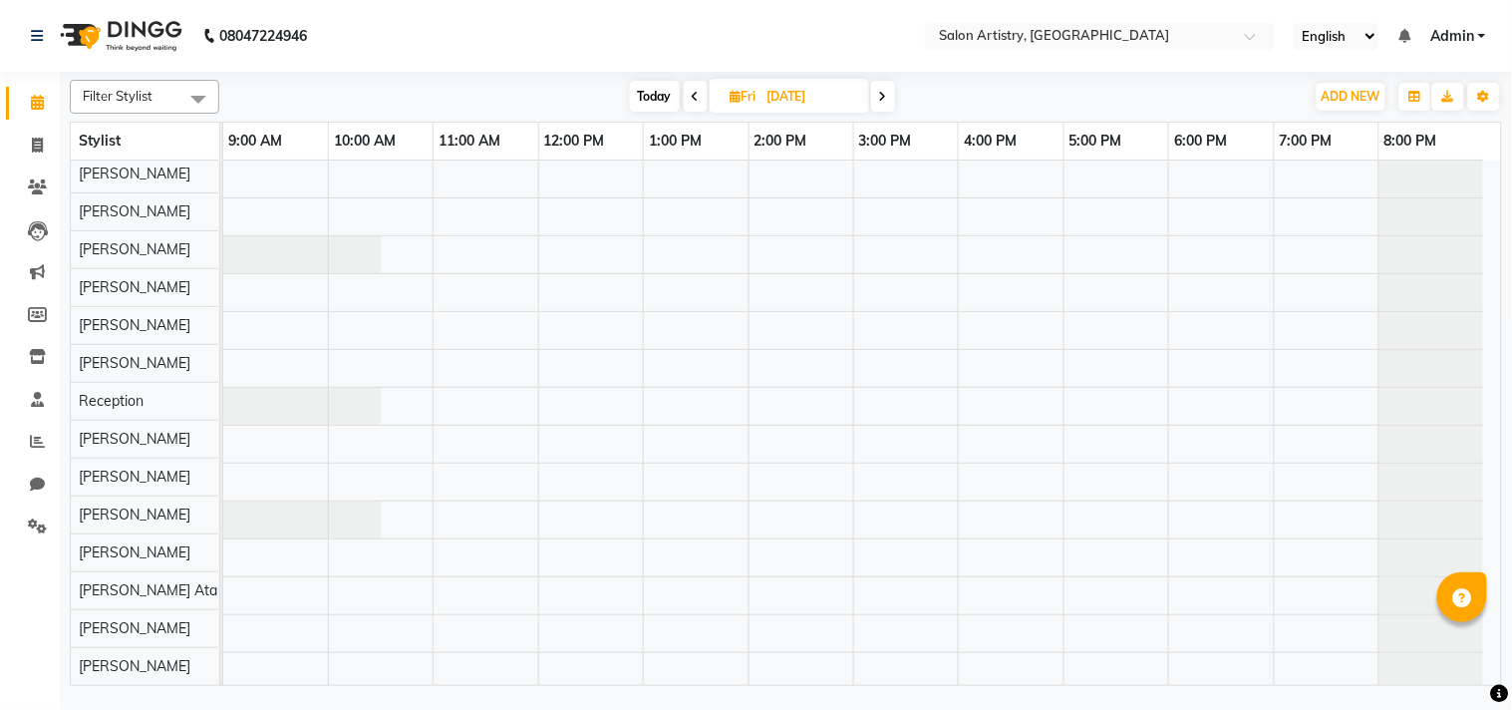
scroll to position [0, 0]
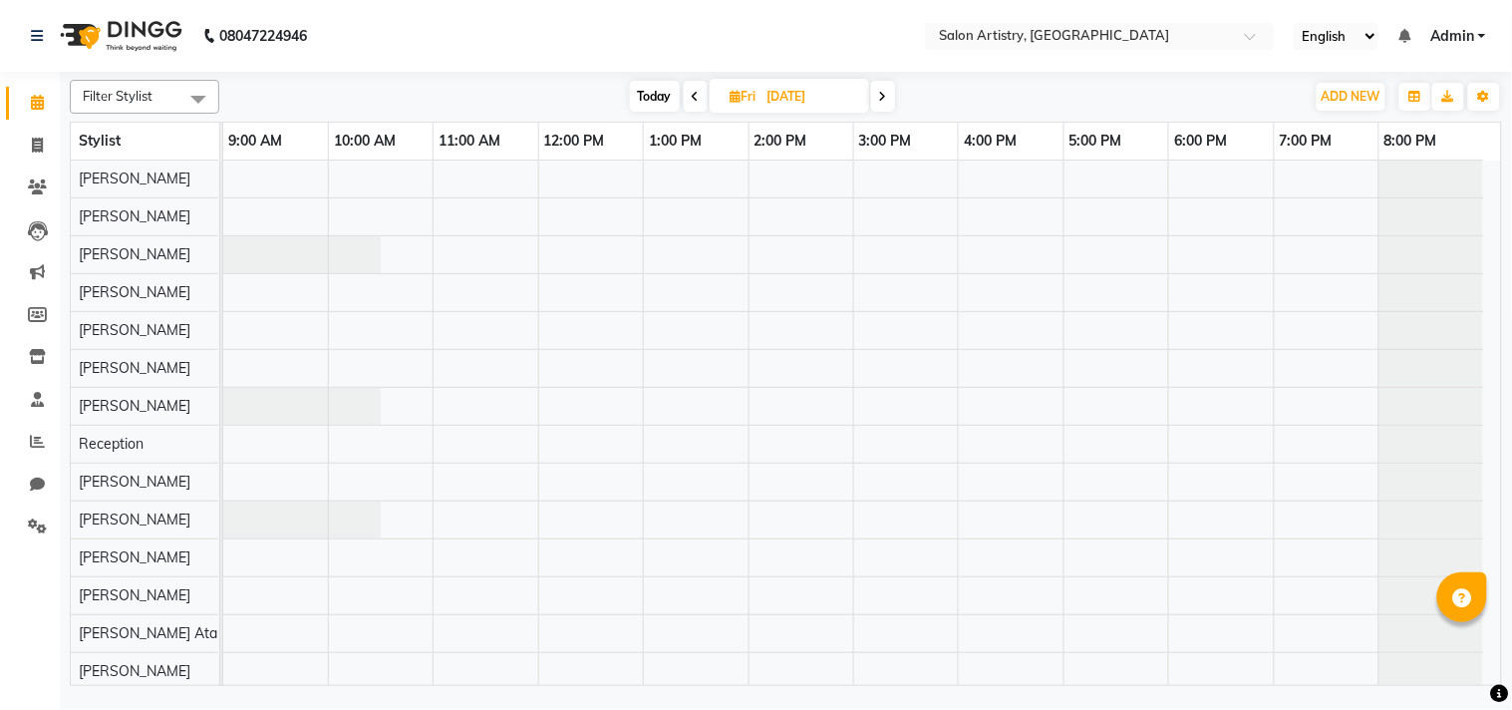
click at [887, 95] on icon at bounding box center [883, 97] width 8 height 12
type input "27-09-2025"
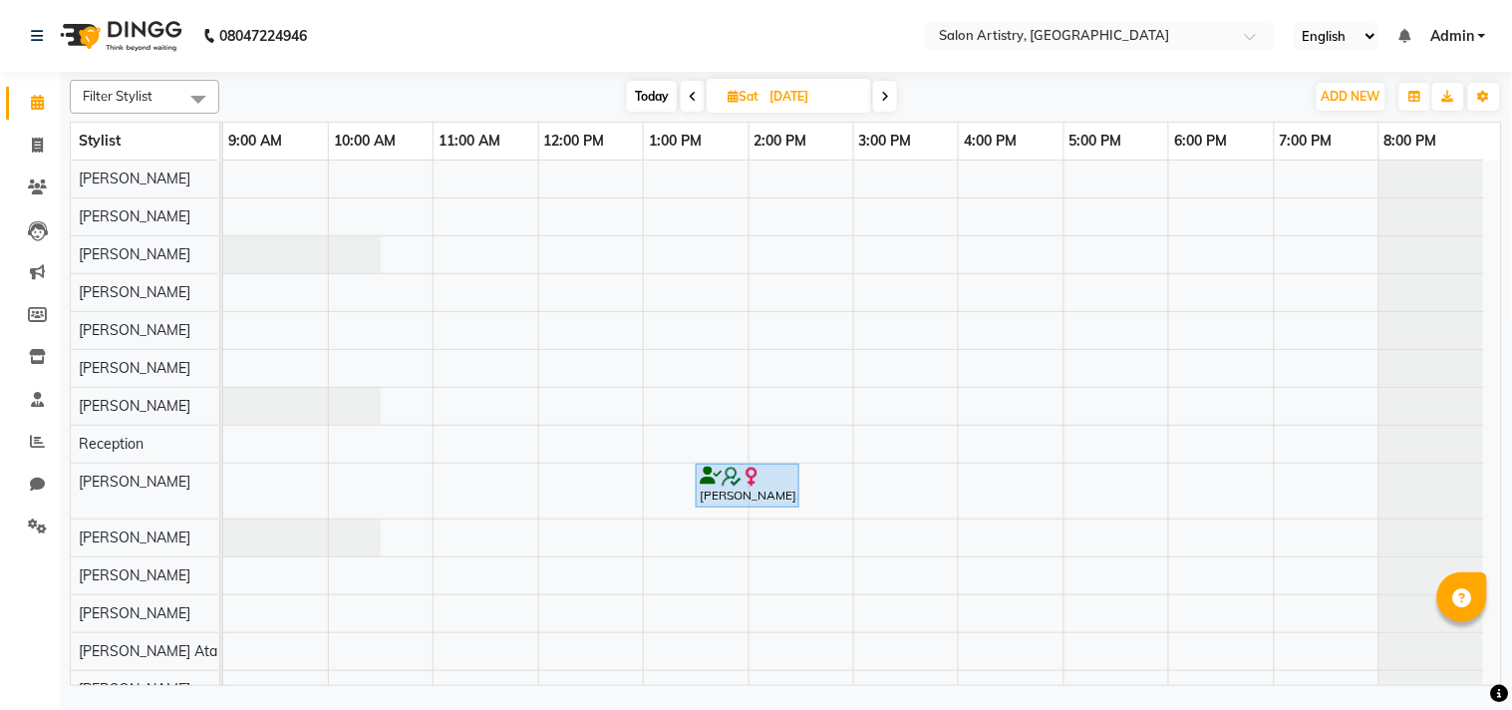
scroll to position [80, 0]
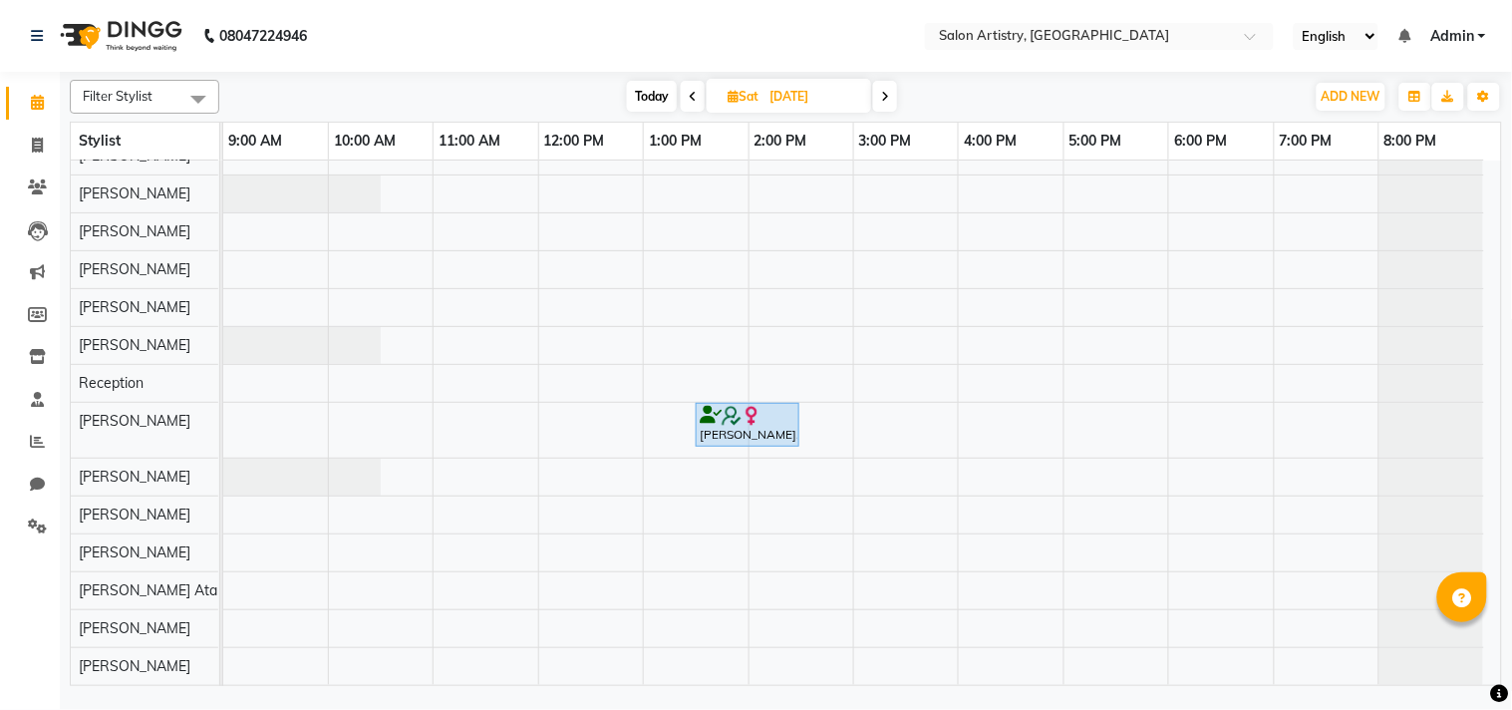
click at [771, 98] on input "27-09-2025" at bounding box center [813, 97] width 100 height 30
select select "9"
select select "2025"
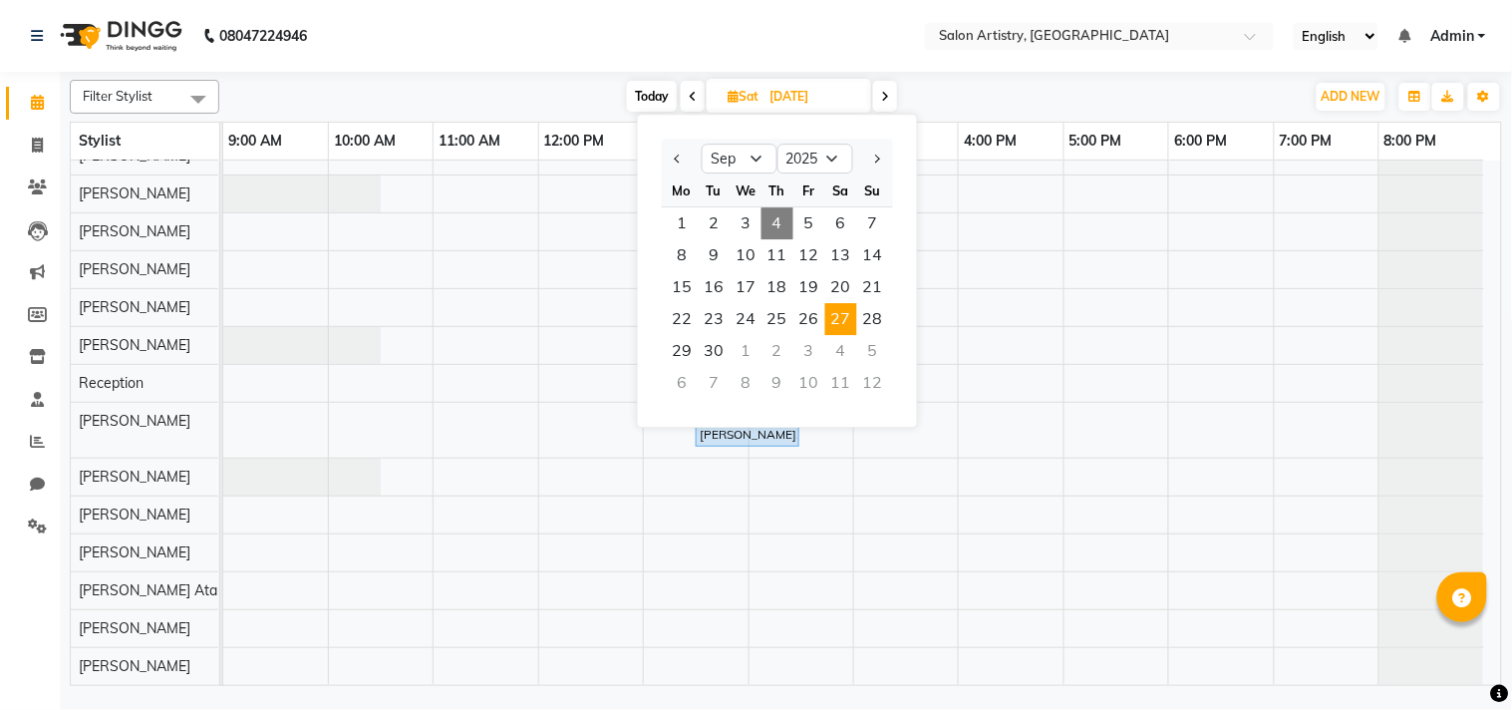
click at [769, 216] on span "4" at bounding box center [777, 223] width 32 height 32
type input "[DATE]"
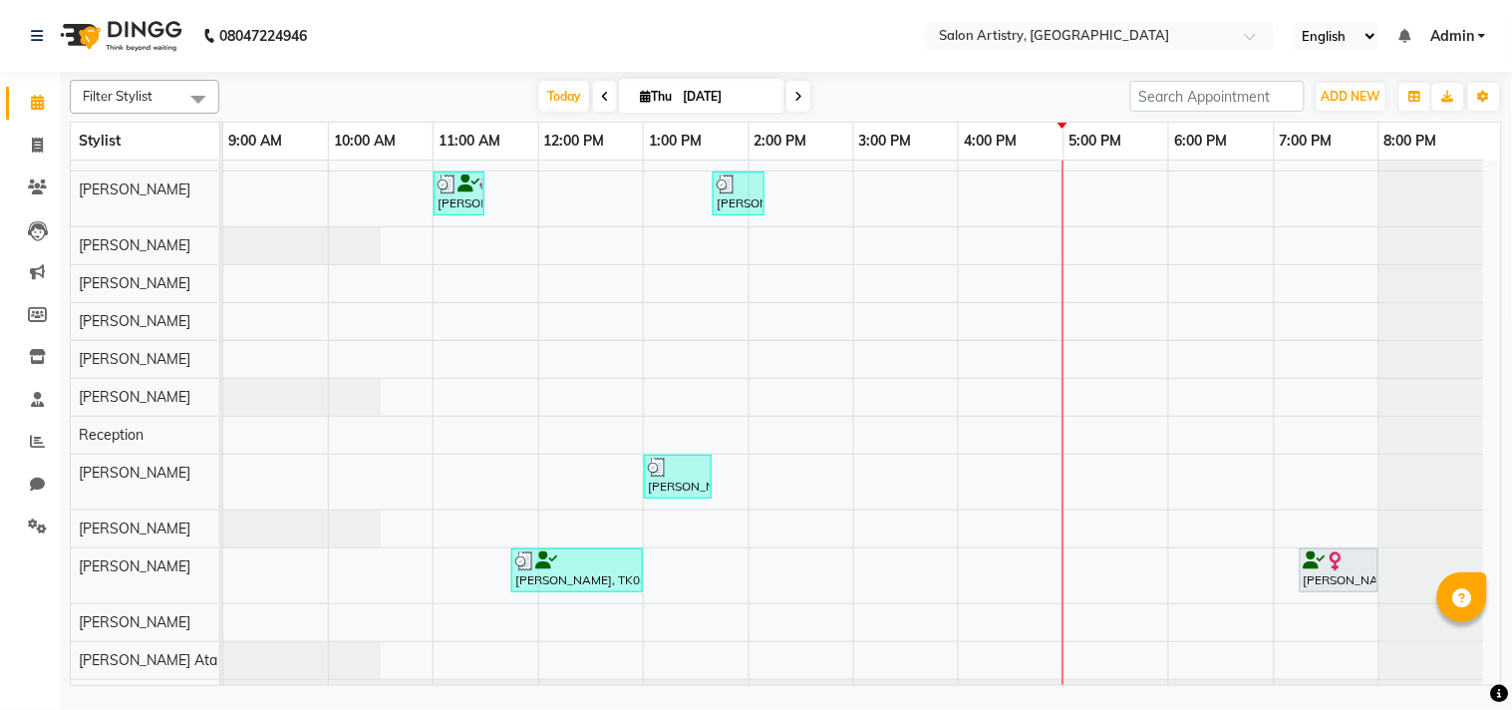
scroll to position [0, 0]
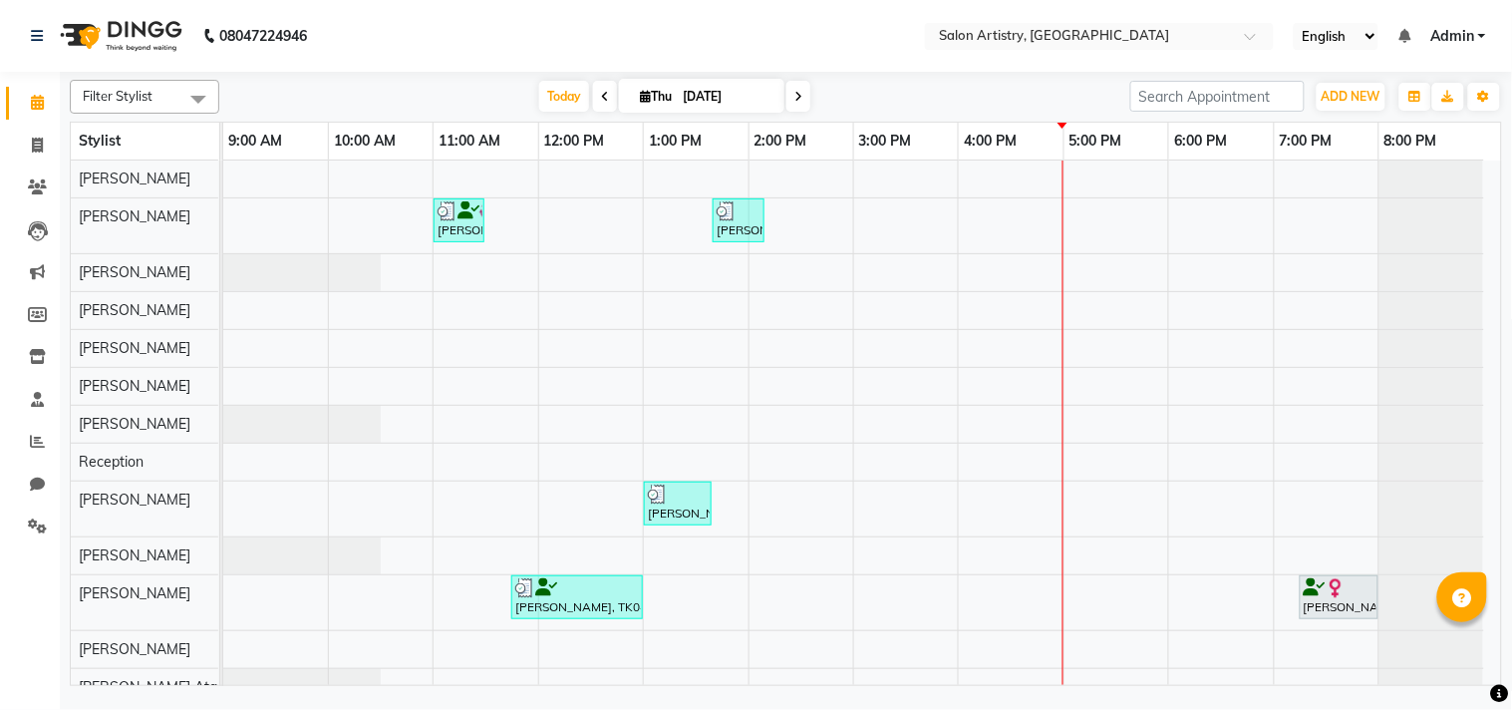
click at [1488, 34] on ul "English ENGLISH Español العربية मराठी हिंदी ગુજરાતી தமிழ் 中文 Notifications noth…" at bounding box center [1390, 36] width 212 height 27
click at [1463, 35] on span "Admin" at bounding box center [1452, 36] width 44 height 21
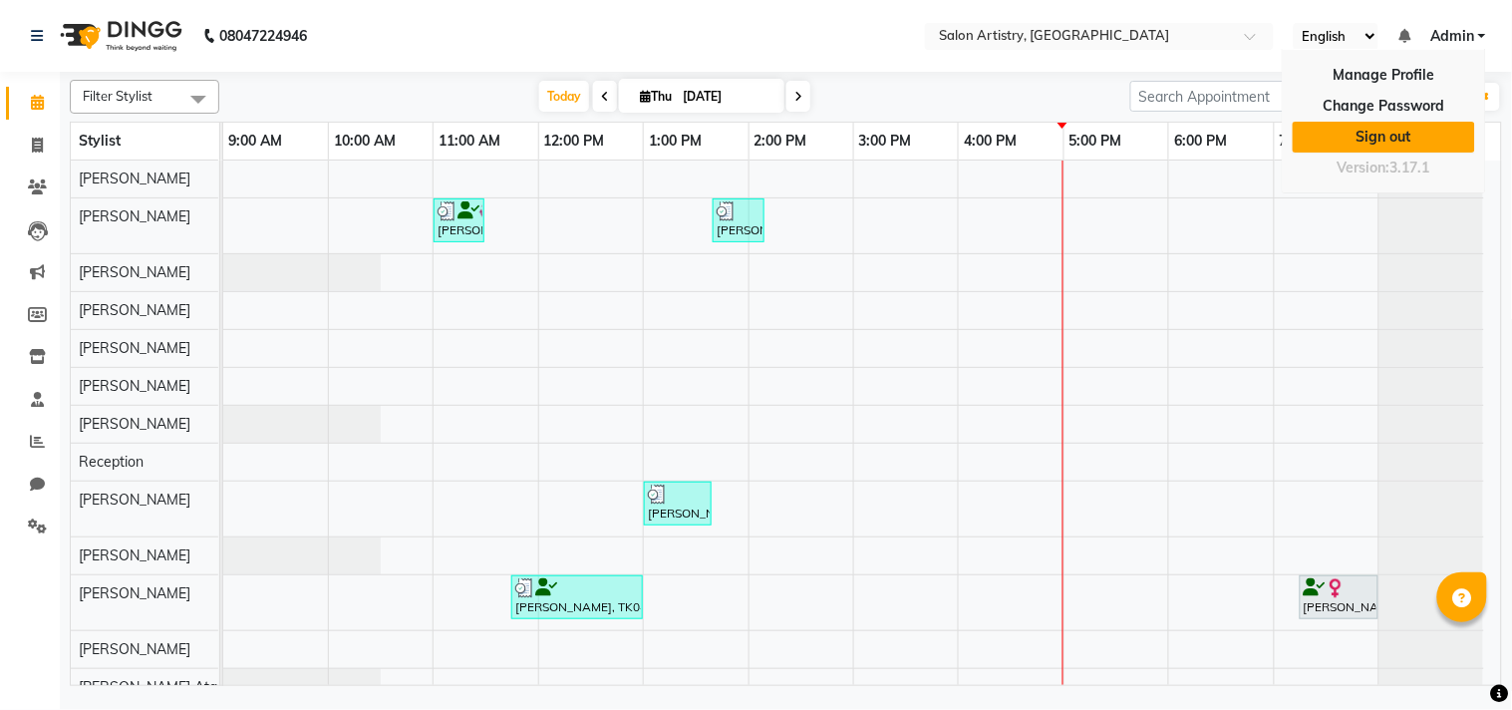
click at [1362, 138] on link "Sign out" at bounding box center [1384, 137] width 182 height 31
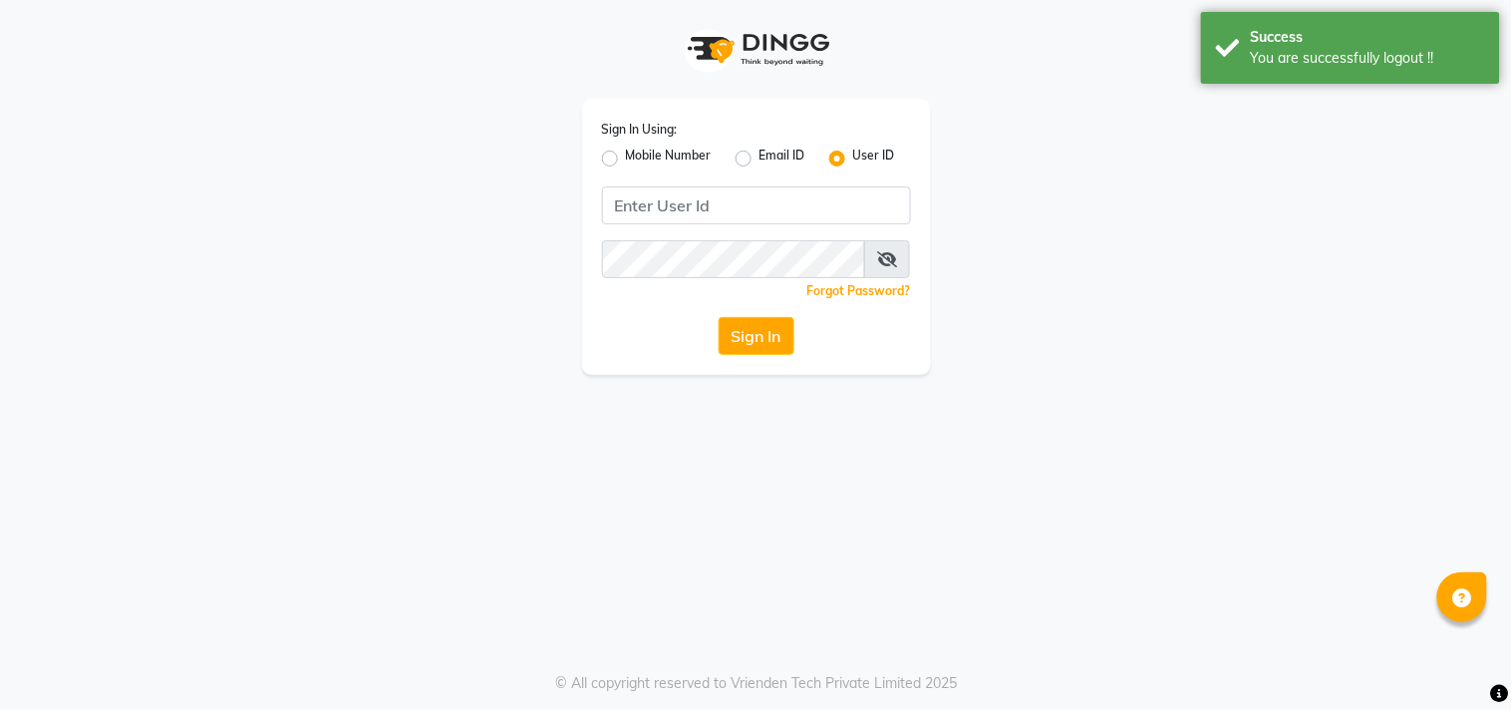
click at [626, 152] on label "Mobile Number" at bounding box center [669, 159] width 86 height 24
click at [626, 152] on input "Mobile Number" at bounding box center [632, 153] width 13 height 13
radio input "true"
radio input "false"
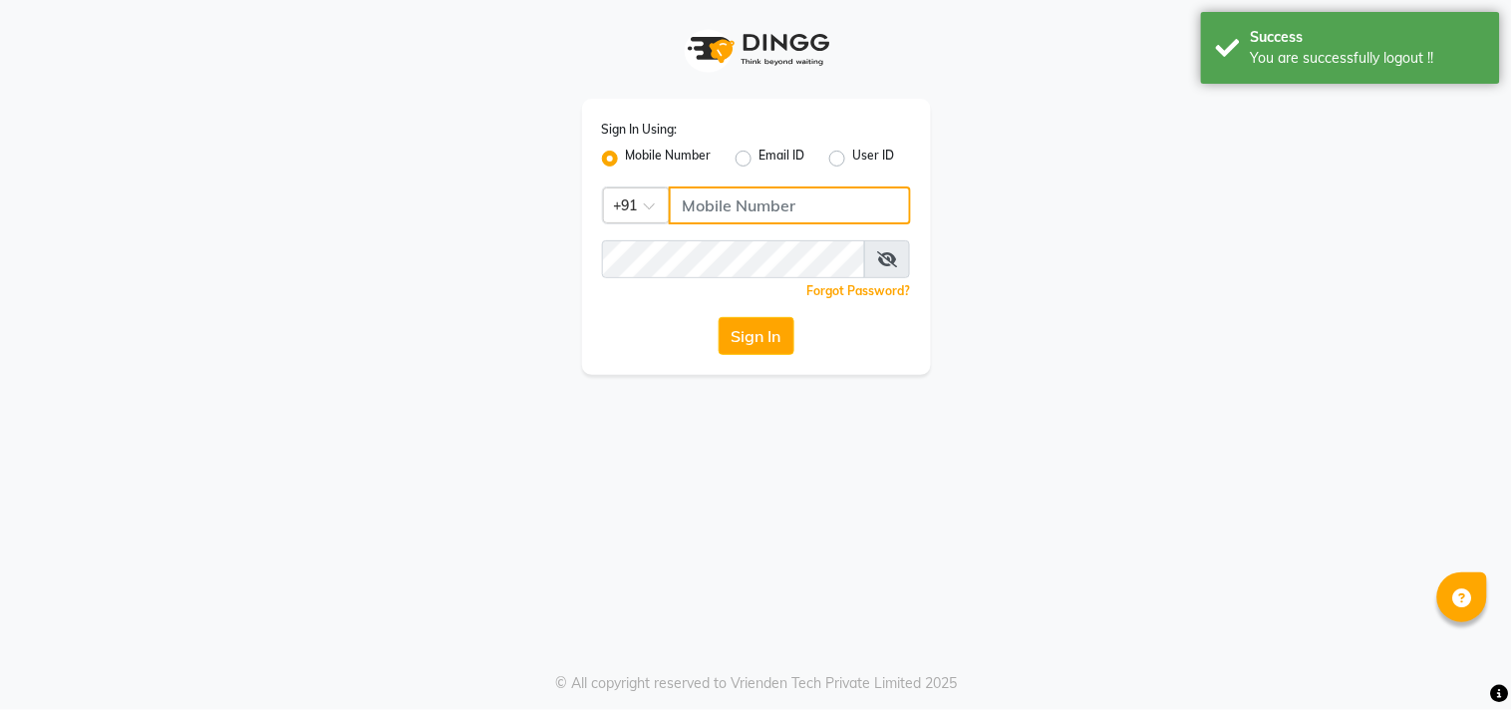
click at [720, 209] on input "Username" at bounding box center [790, 205] width 242 height 38
type input "9874514731"
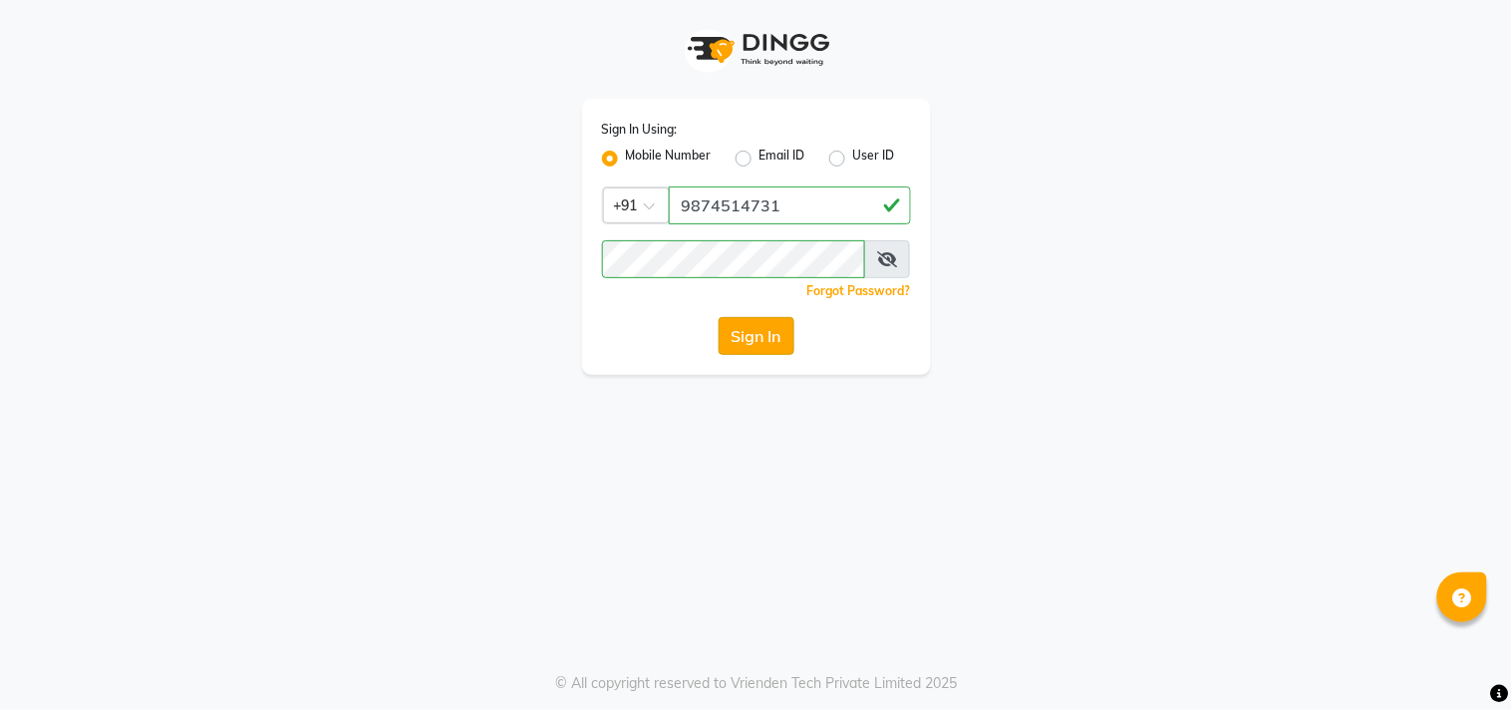
click at [749, 319] on button "Sign In" at bounding box center [757, 336] width 76 height 38
